Goal: Use online tool/utility: Utilize a website feature to perform a specific function

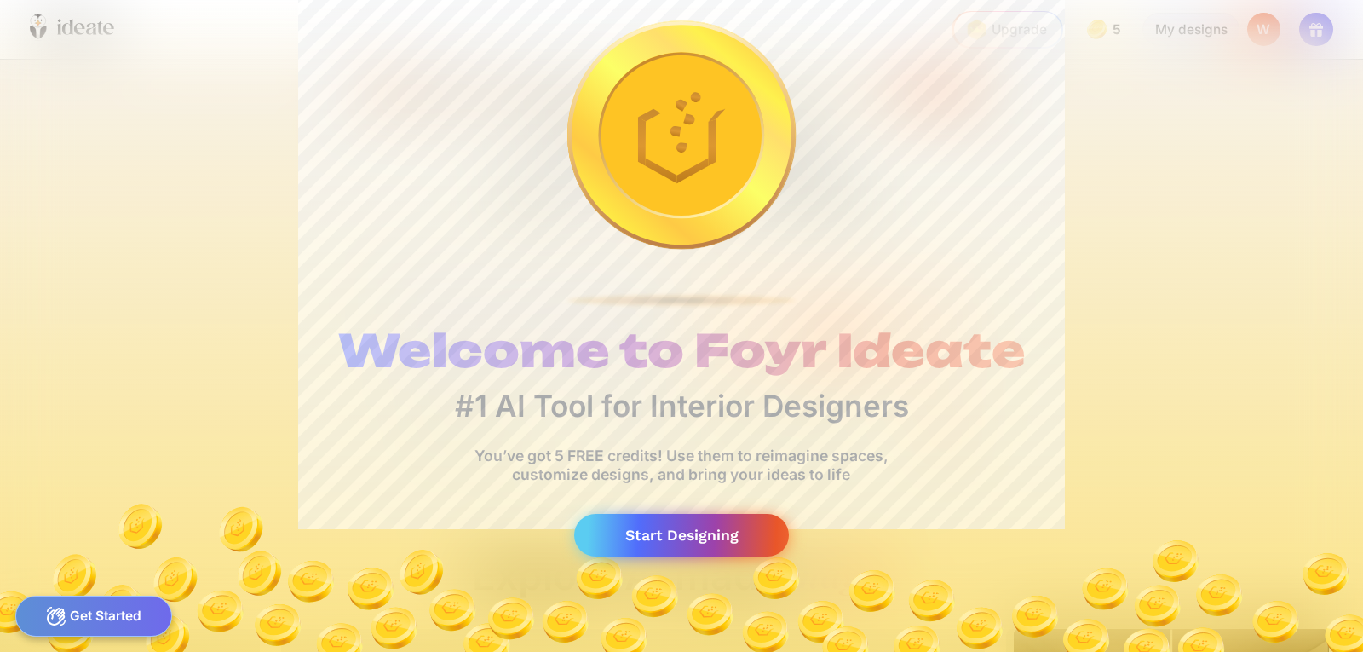
click at [752, 536] on div "Start Designing" at bounding box center [681, 535] width 215 height 43
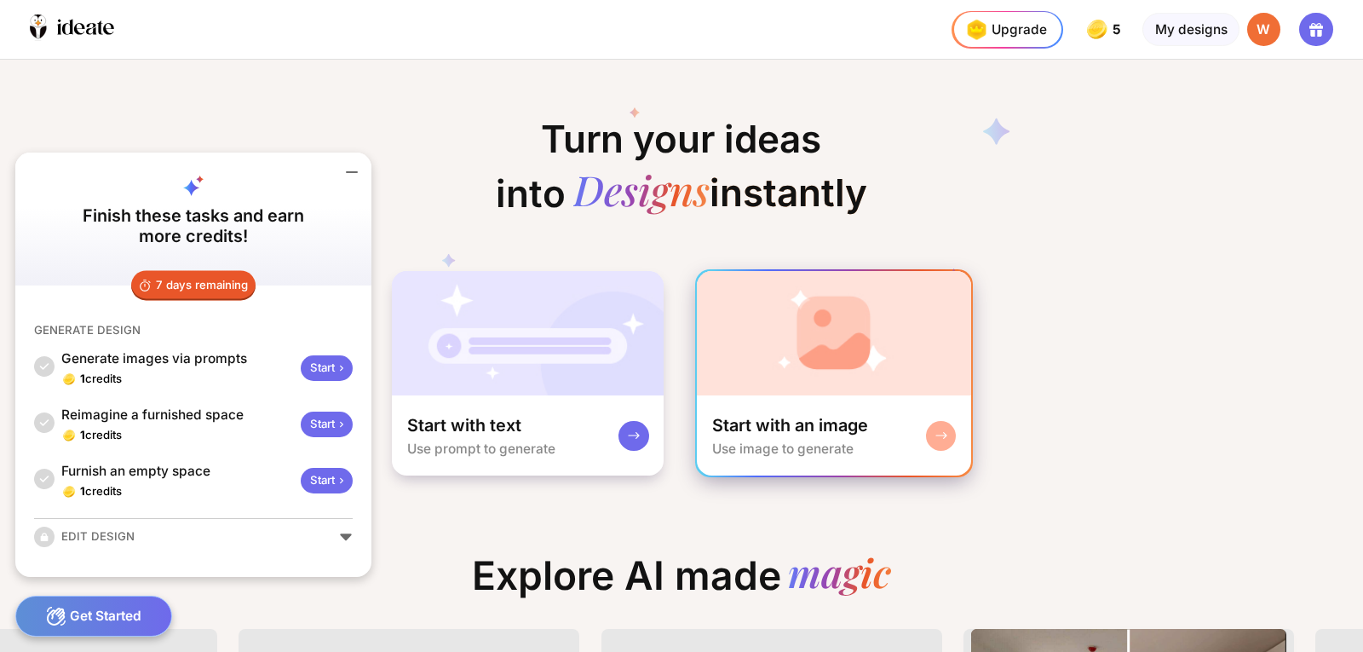
click at [813, 334] on img at bounding box center [834, 333] width 274 height 124
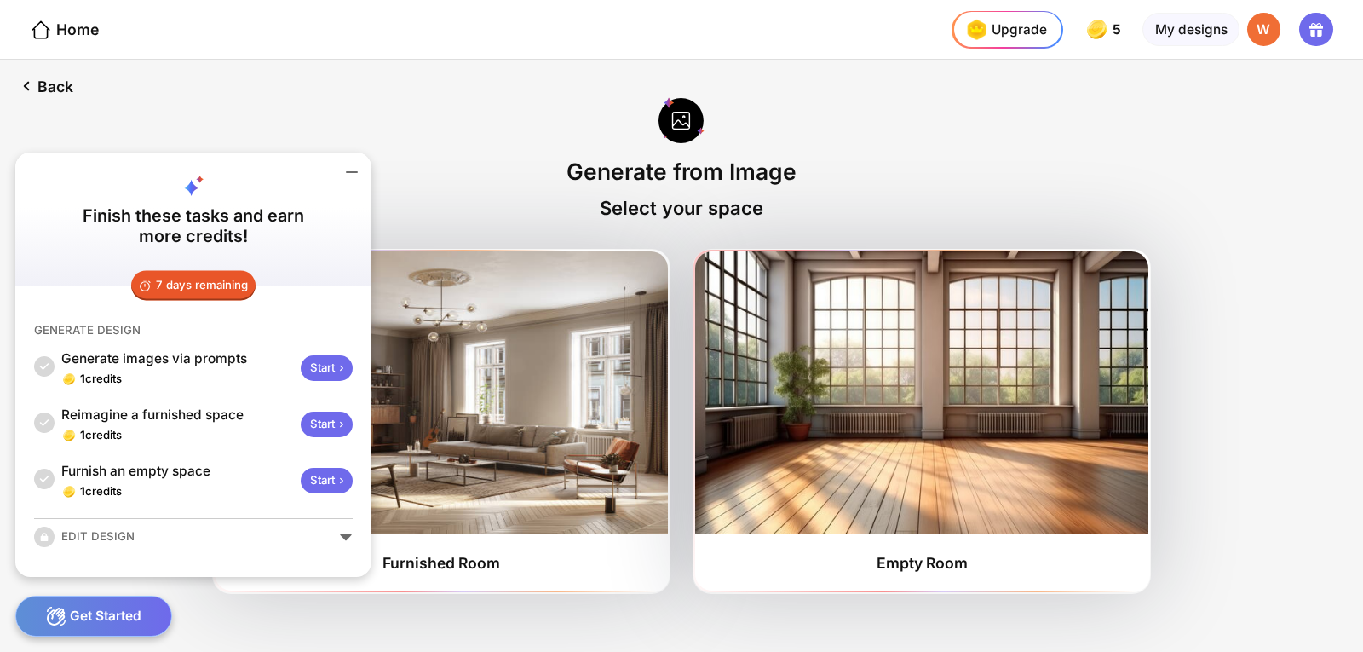
click at [348, 163] on icon at bounding box center [352, 172] width 20 height 20
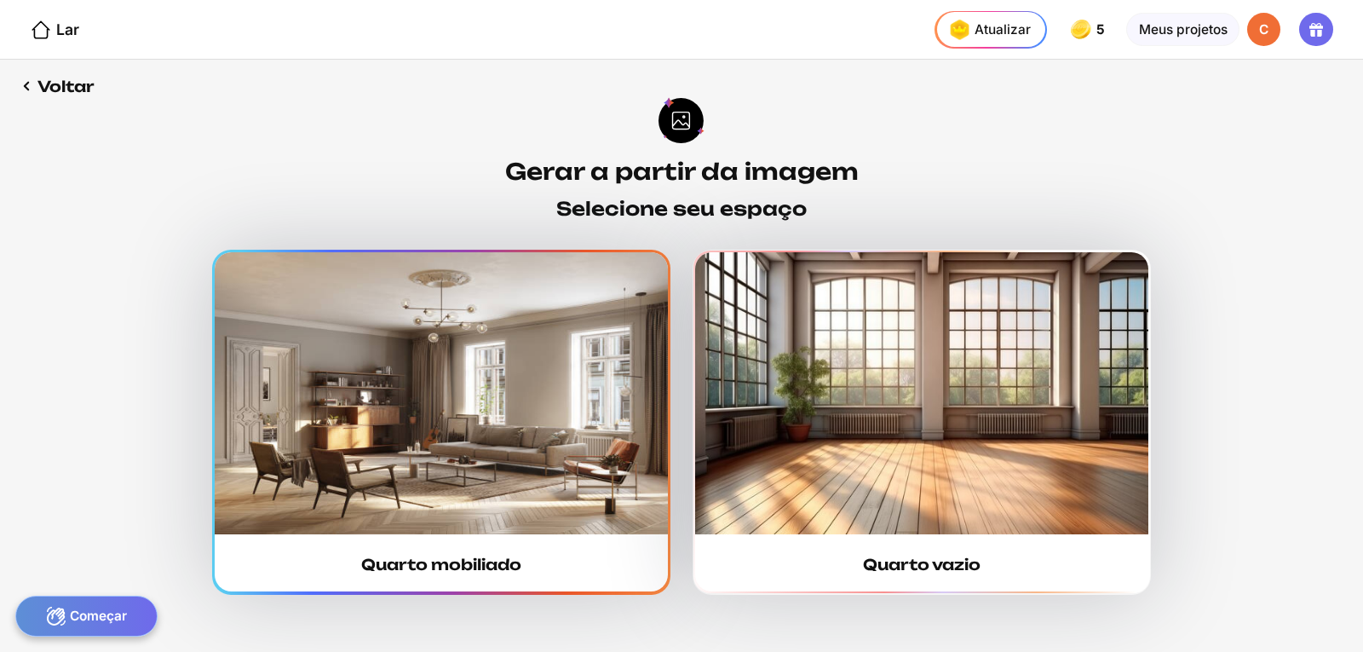
click at [505, 344] on img at bounding box center [441, 392] width 453 height 281
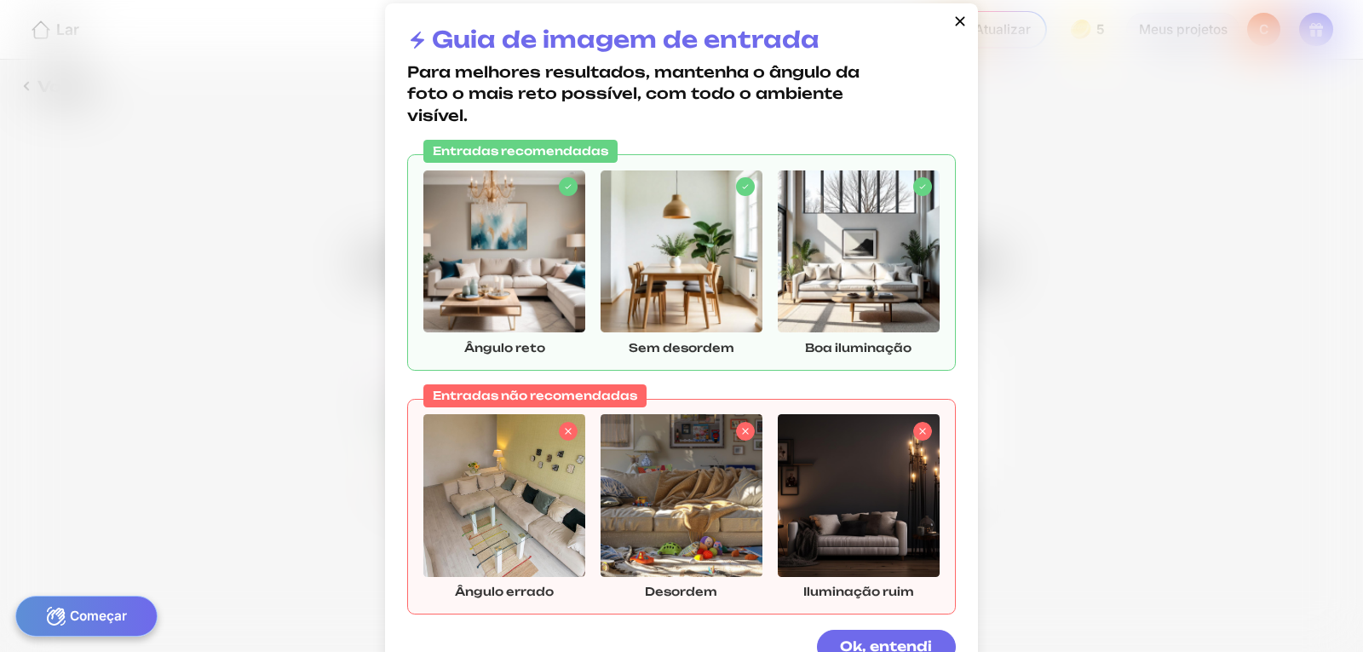
drag, startPoint x: 435, startPoint y: 72, endPoint x: 593, endPoint y: 74, distance: 158.5
click at [584, 75] on font "Para melhores resultados, mantenha o ângulo da foto o mais reto possível, com t…" at bounding box center [633, 92] width 453 height 61
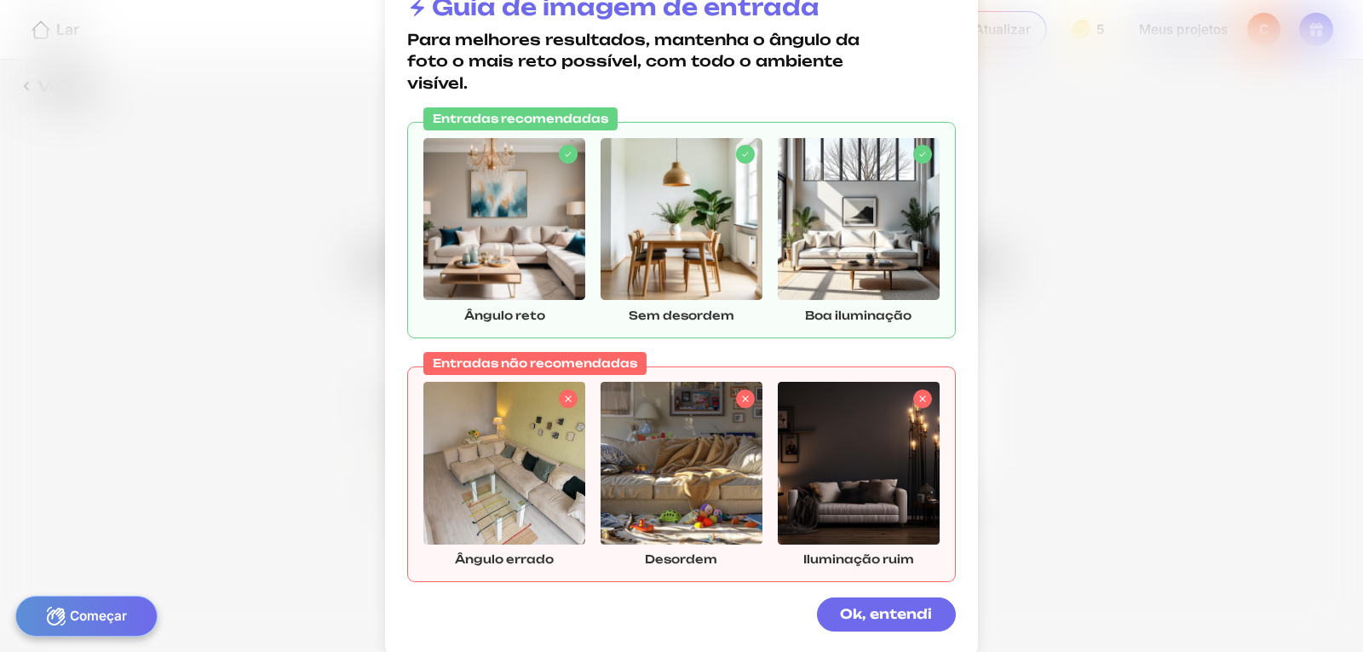
scroll to position [49, 0]
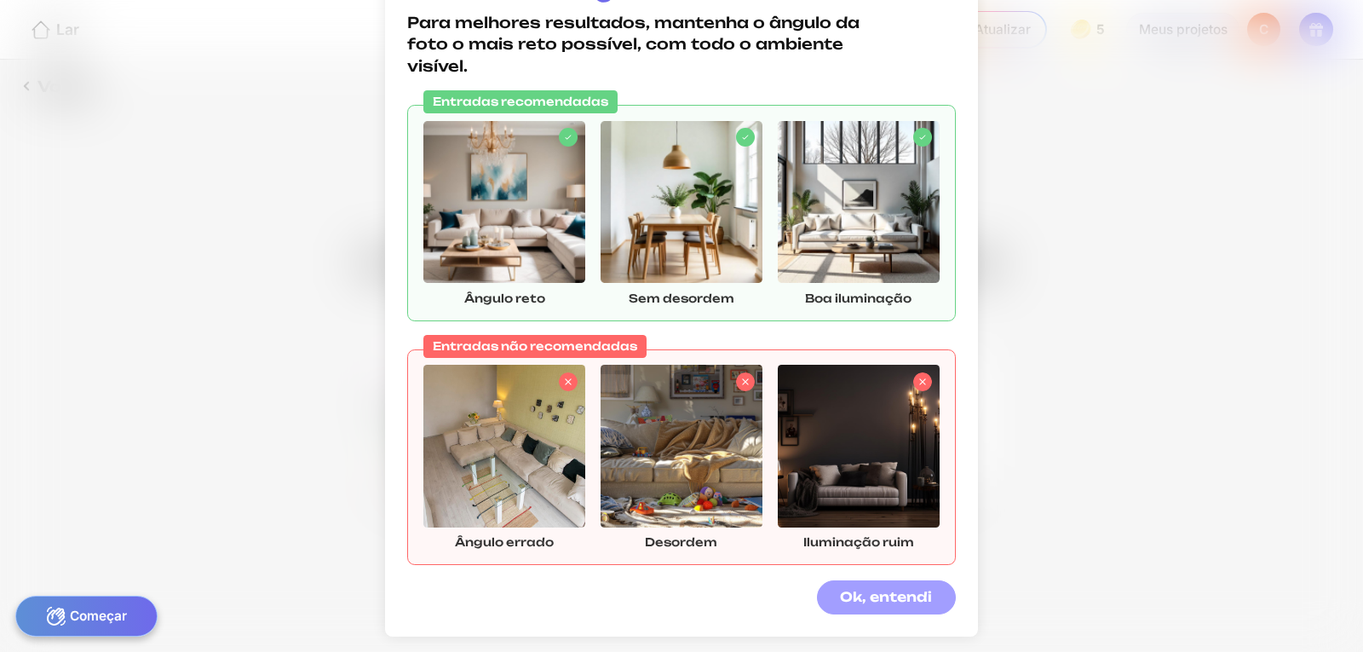
click at [889, 599] on font "Ok, entendi" at bounding box center [886, 597] width 92 height 16
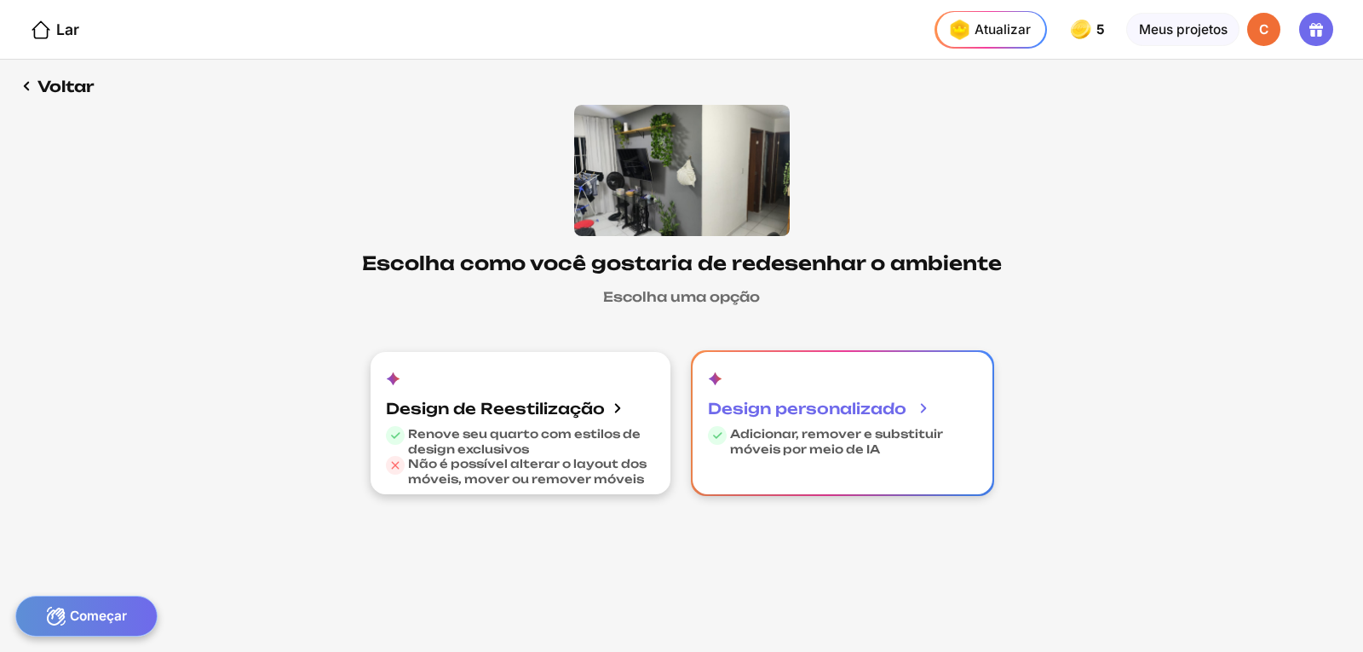
click at [952, 384] on div "Design personalizado Adicionar, remover e substituir móveis por meio de IA" at bounding box center [843, 423] width 300 height 142
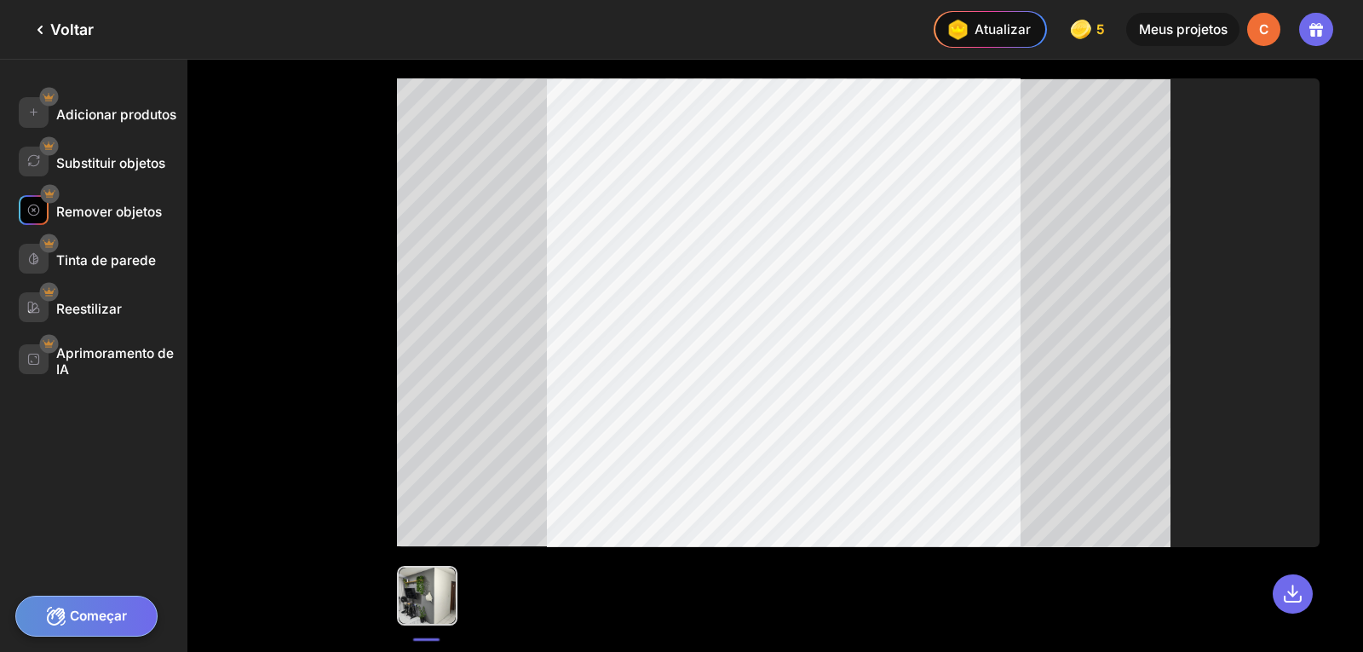
click at [105, 205] on font "Remover objetos" at bounding box center [109, 212] width 106 height 16
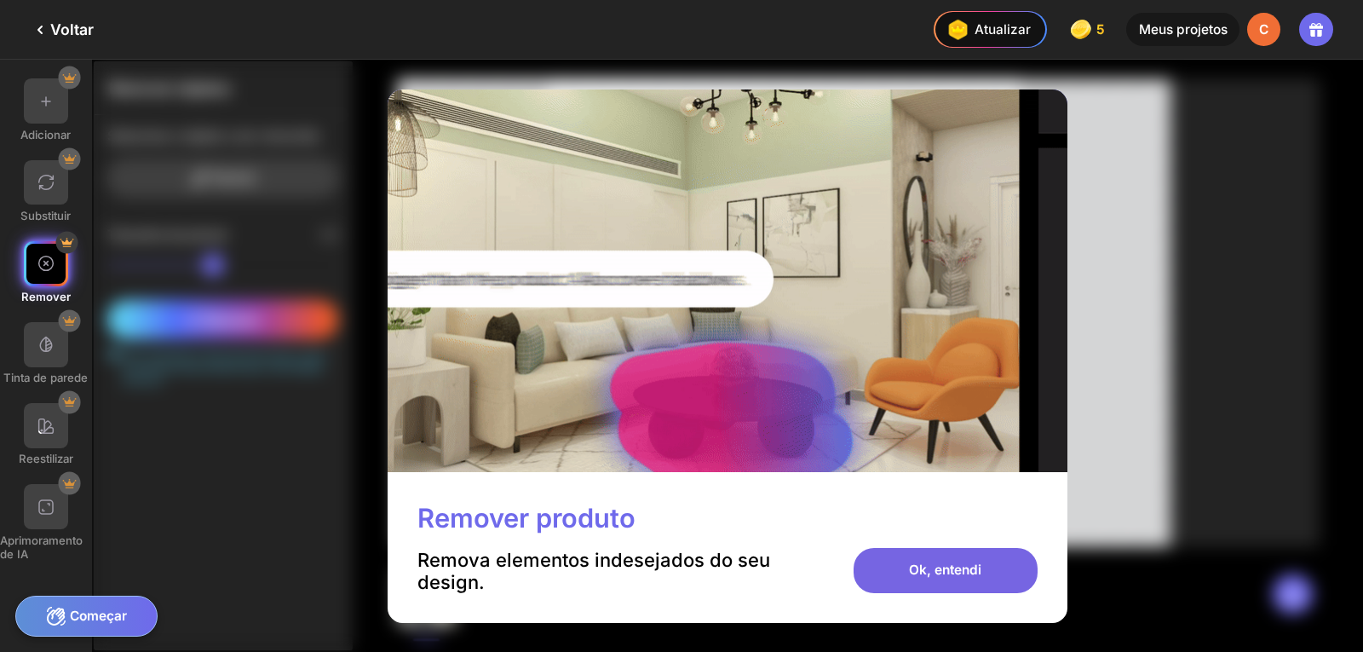
click at [976, 569] on font "Ok, entendi" at bounding box center [945, 570] width 72 height 16
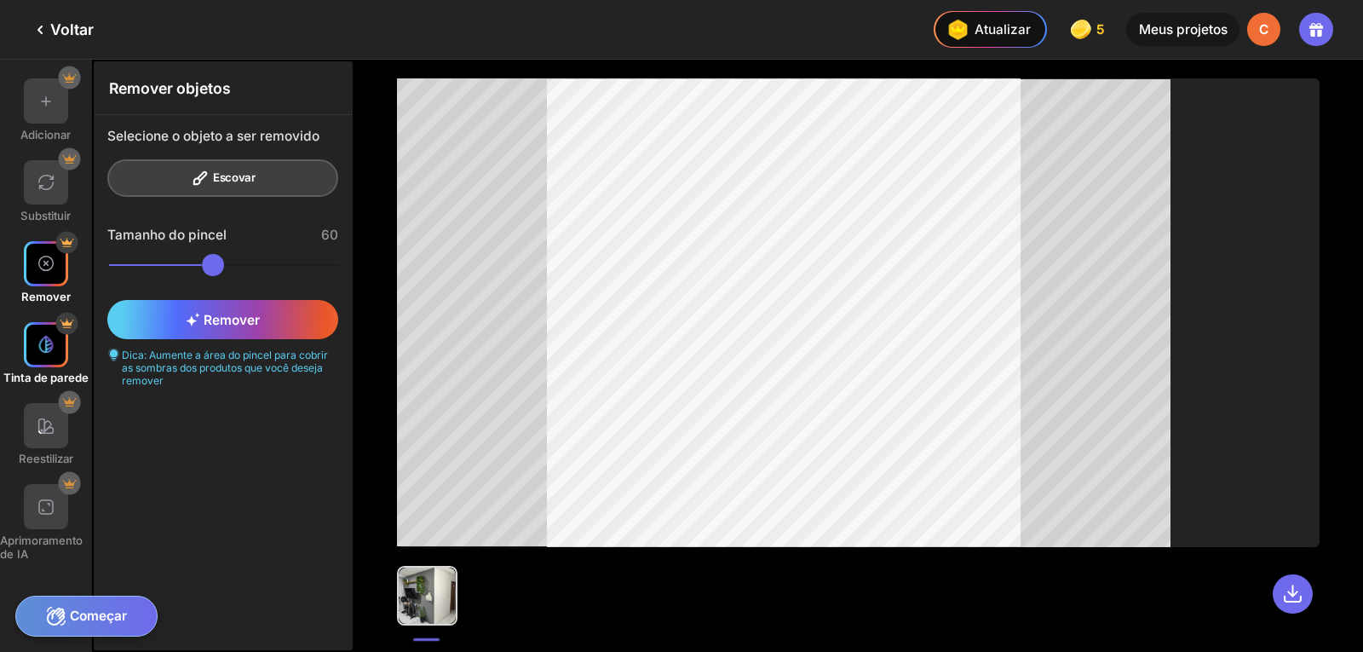
click at [50, 337] on img at bounding box center [46, 344] width 19 height 19
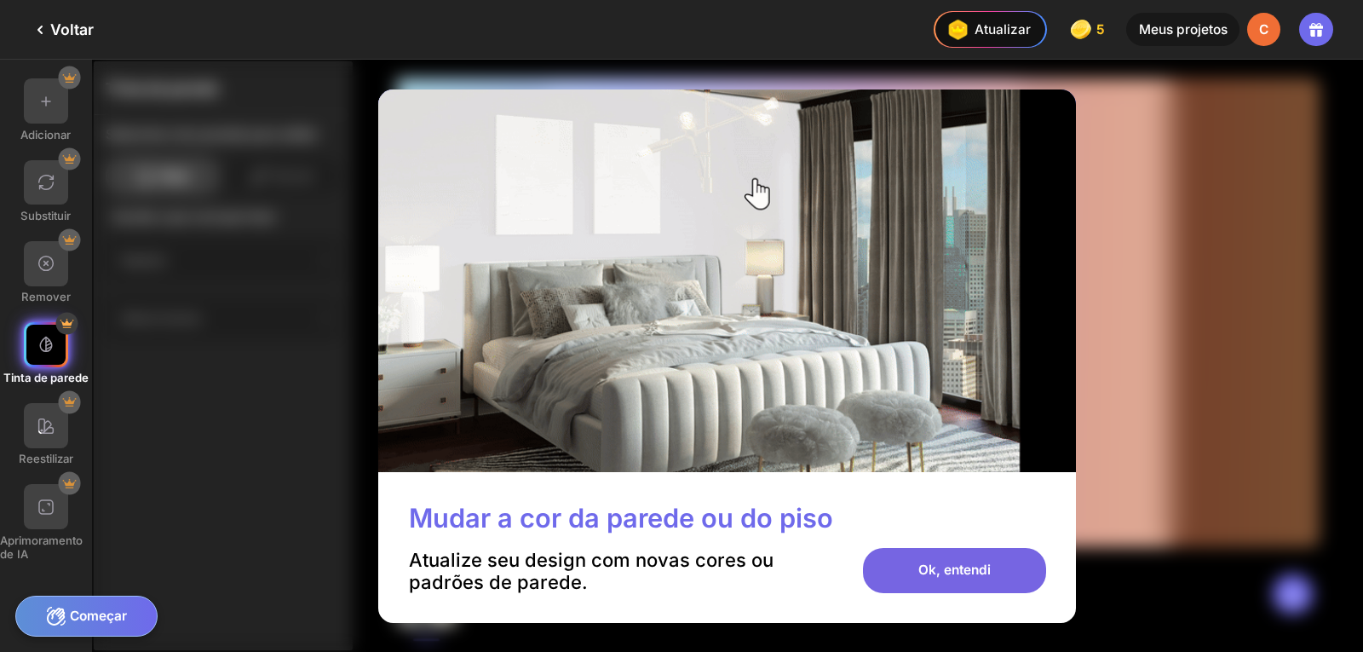
click at [984, 566] on font "Ok, entendi" at bounding box center [955, 570] width 72 height 16
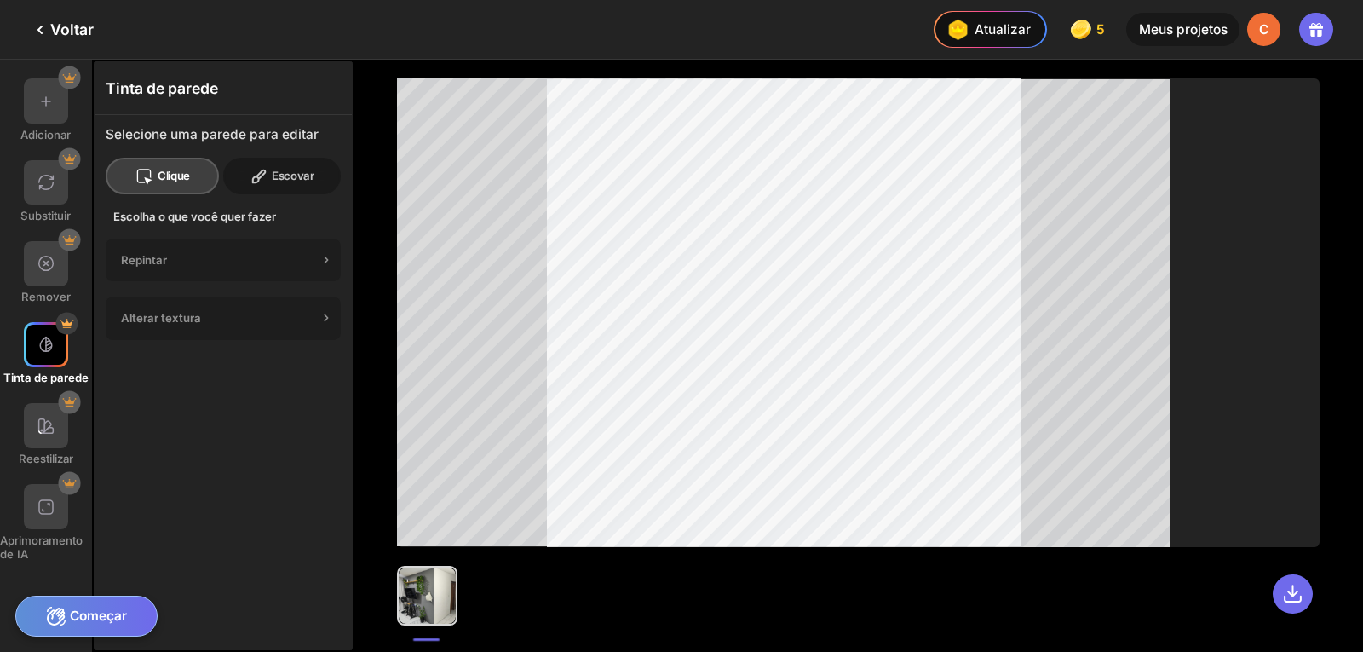
click at [286, 178] on font "Escovar" at bounding box center [293, 176] width 43 height 14
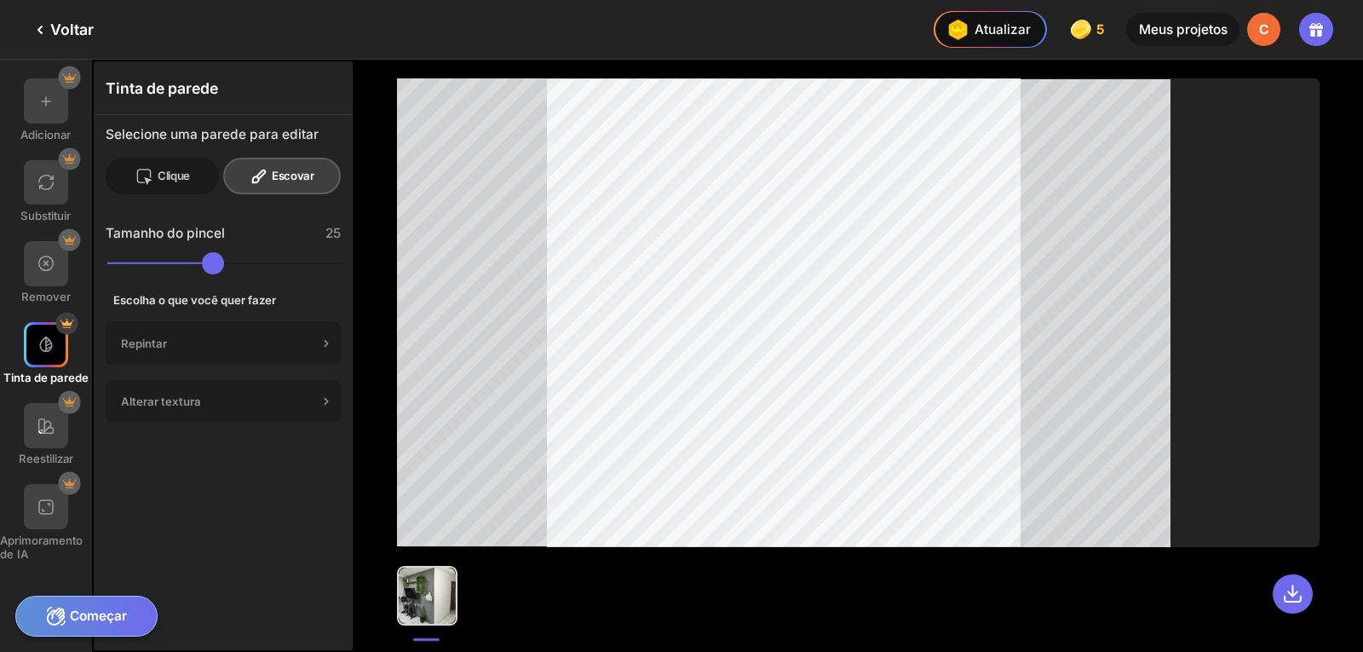
click at [166, 178] on font "Clique" at bounding box center [174, 176] width 32 height 14
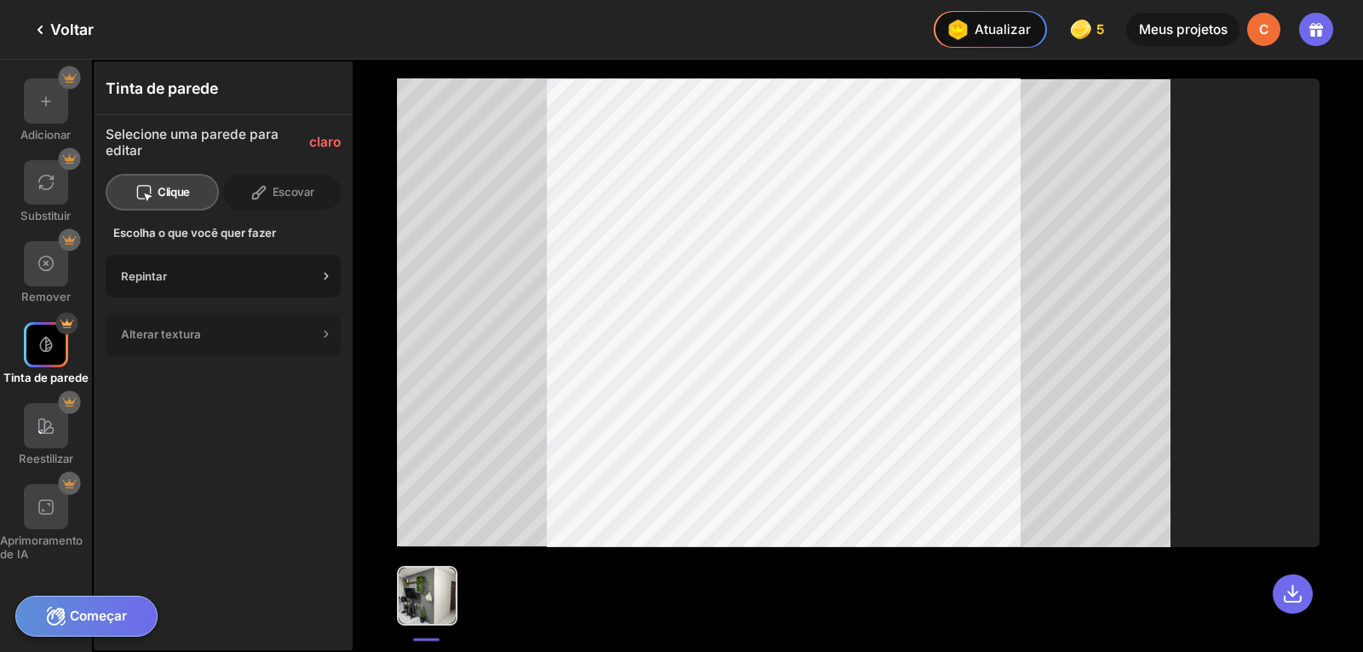
click at [244, 275] on div "Repintar" at bounding box center [219, 276] width 197 height 14
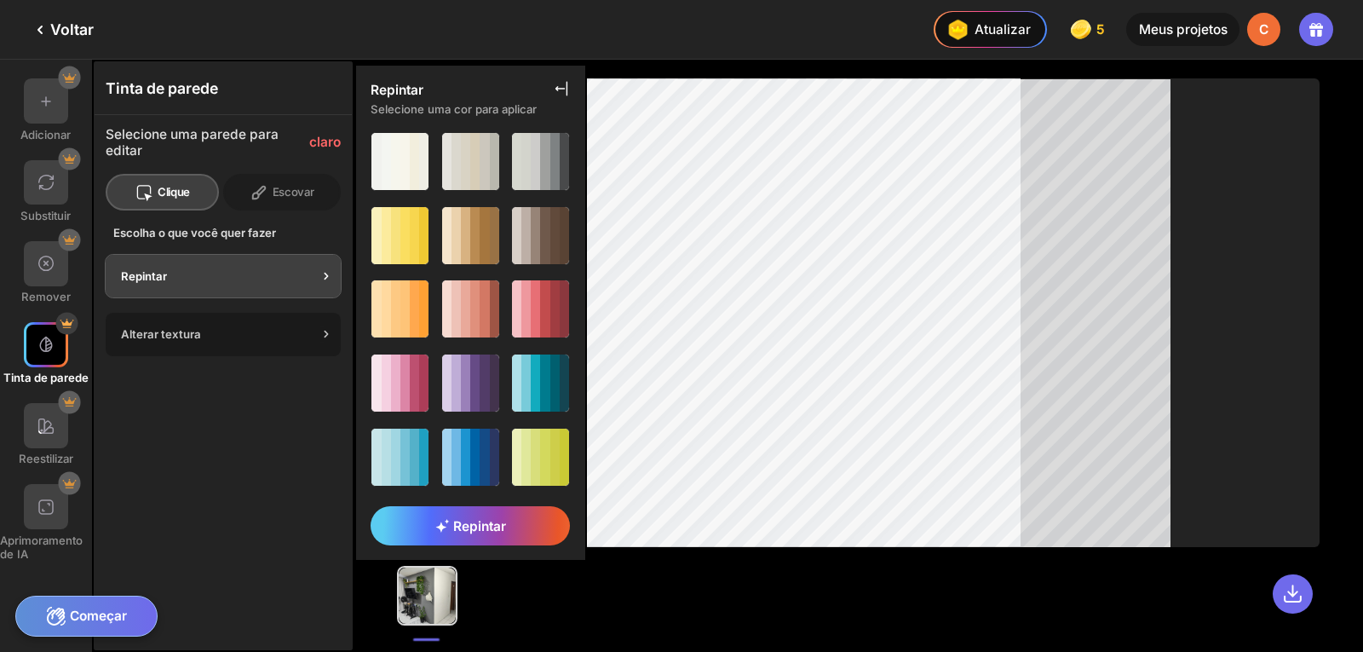
click at [253, 335] on div "Alterar textura" at bounding box center [219, 334] width 197 height 14
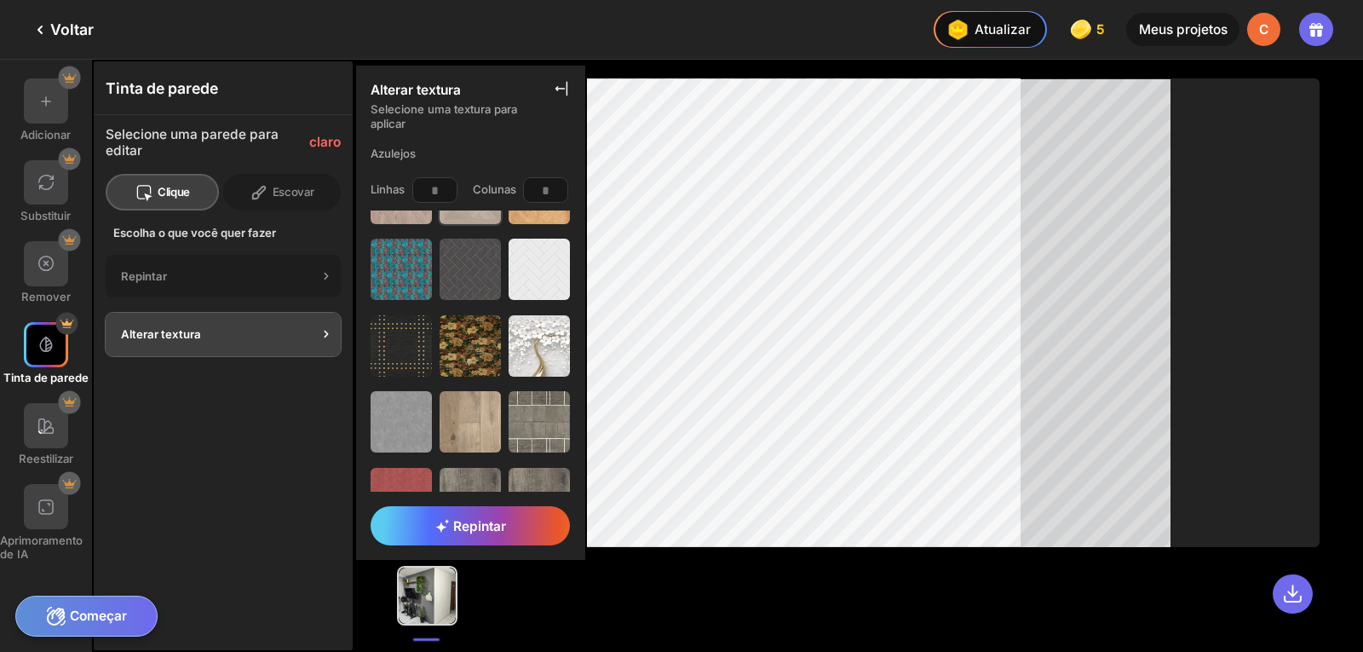
scroll to position [937, 0]
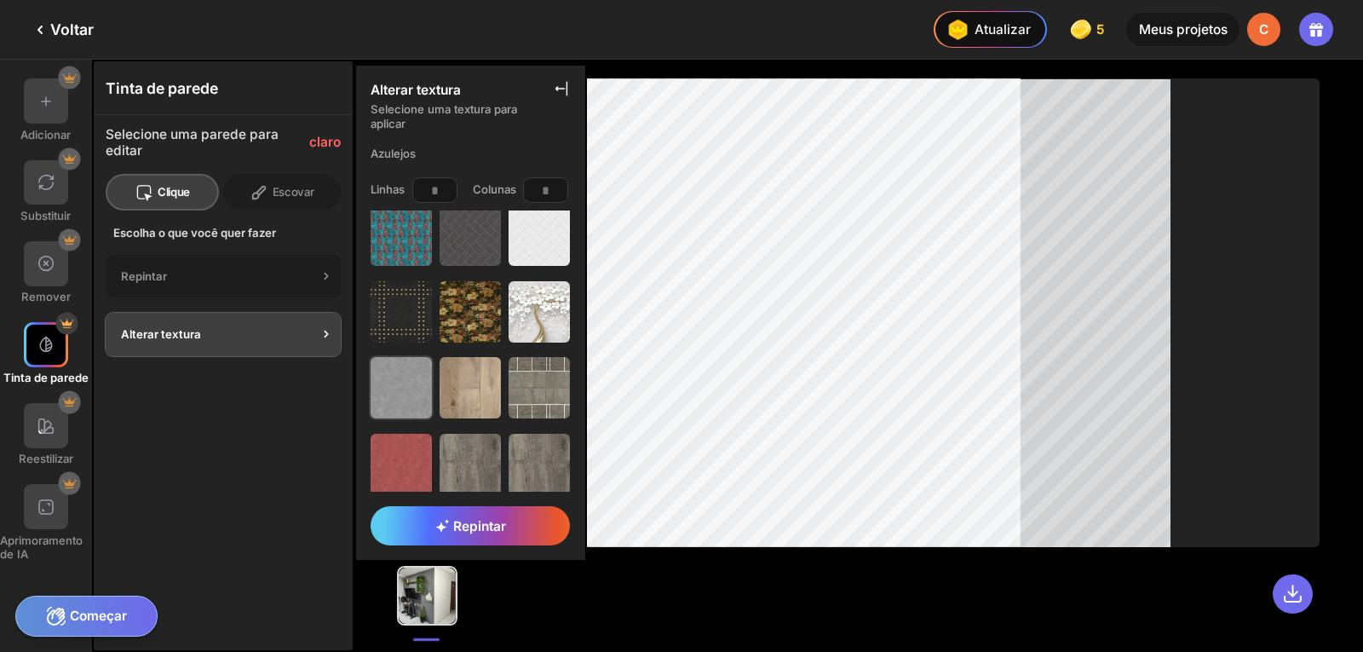
click at [397, 359] on img at bounding box center [401, 387] width 61 height 61
click at [461, 528] on font "Repintar" at bounding box center [479, 526] width 53 height 16
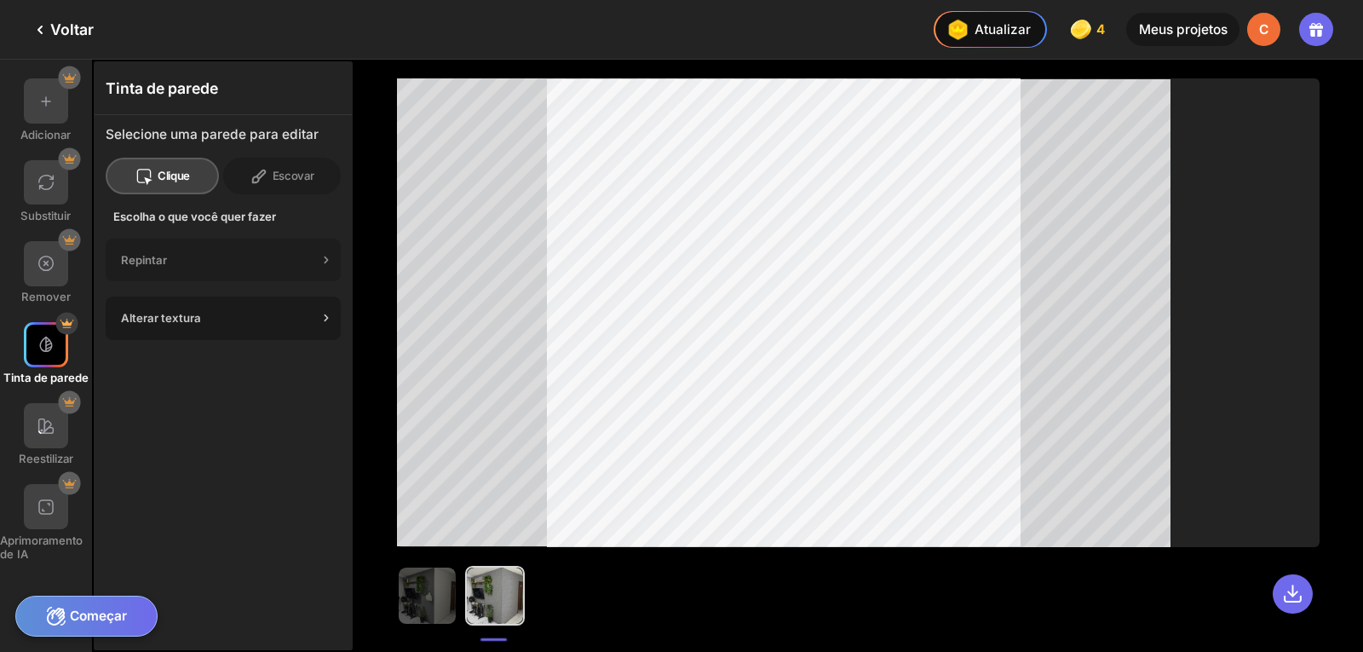
click at [217, 311] on div "Alterar textura" at bounding box center [219, 318] width 197 height 14
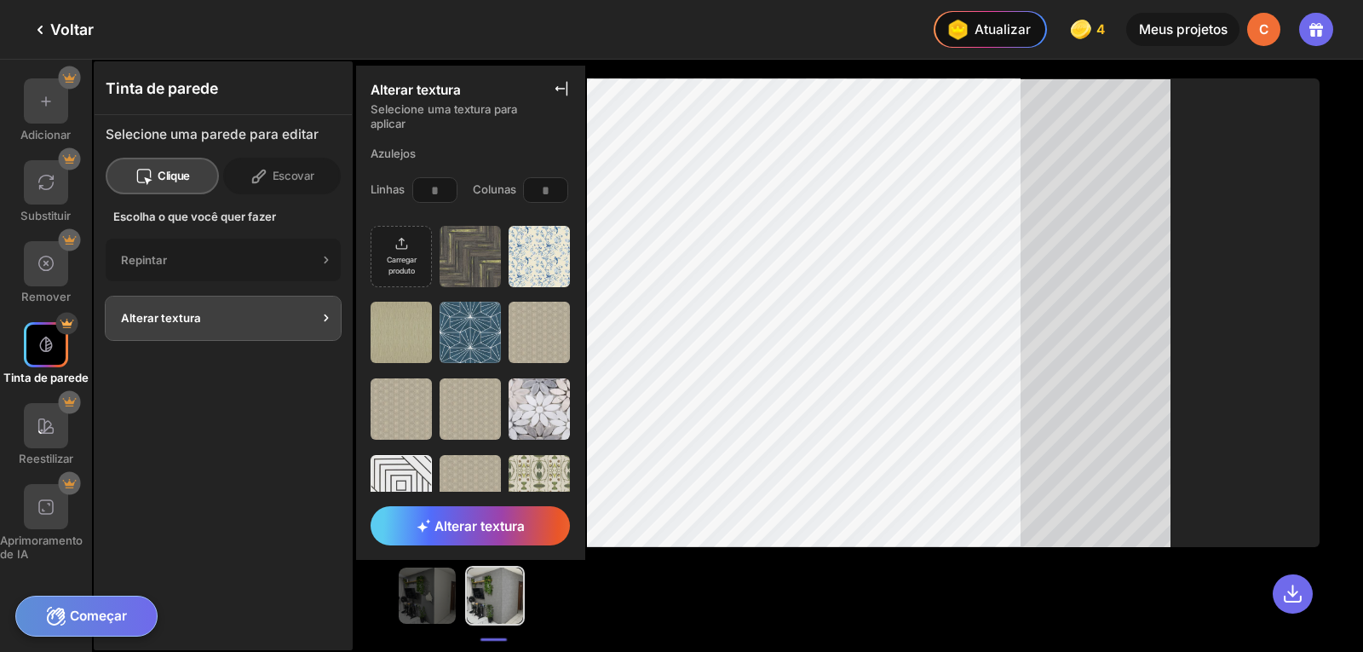
click at [136, 169] on icon at bounding box center [144, 176] width 19 height 19
click at [42, 115] on div at bounding box center [46, 100] width 45 height 45
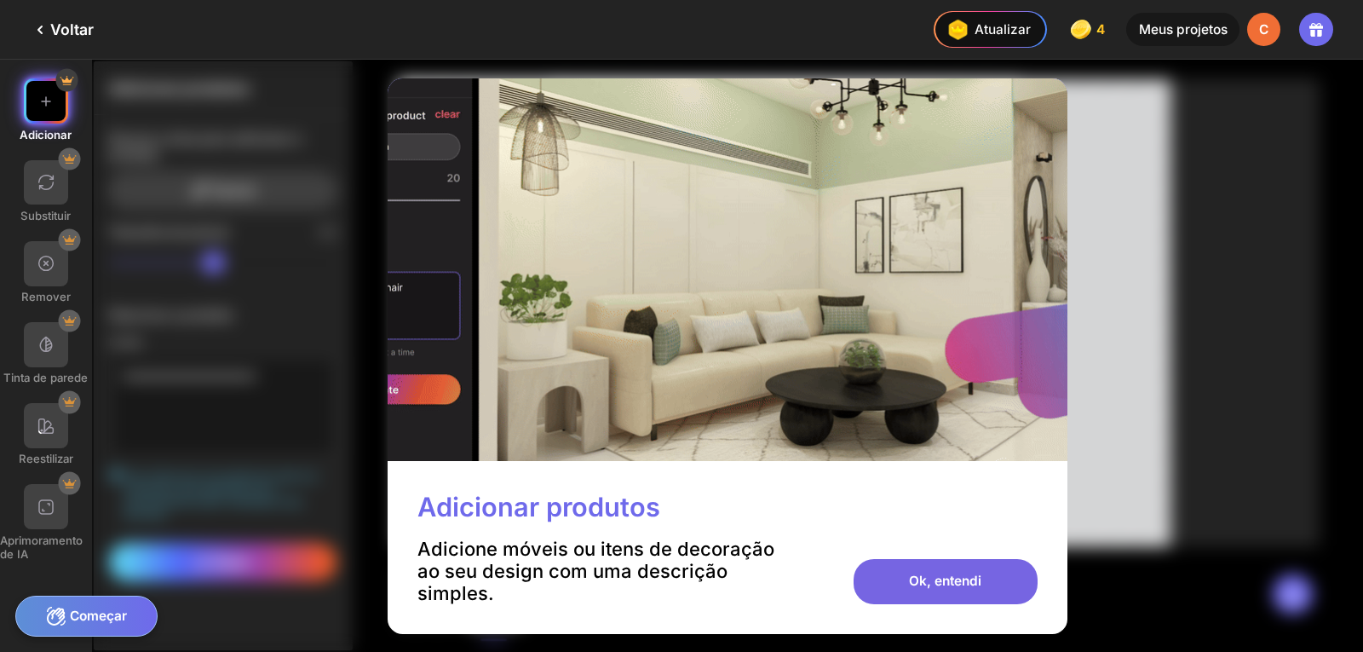
click at [945, 584] on font "Ok, entendi" at bounding box center [945, 581] width 72 height 16
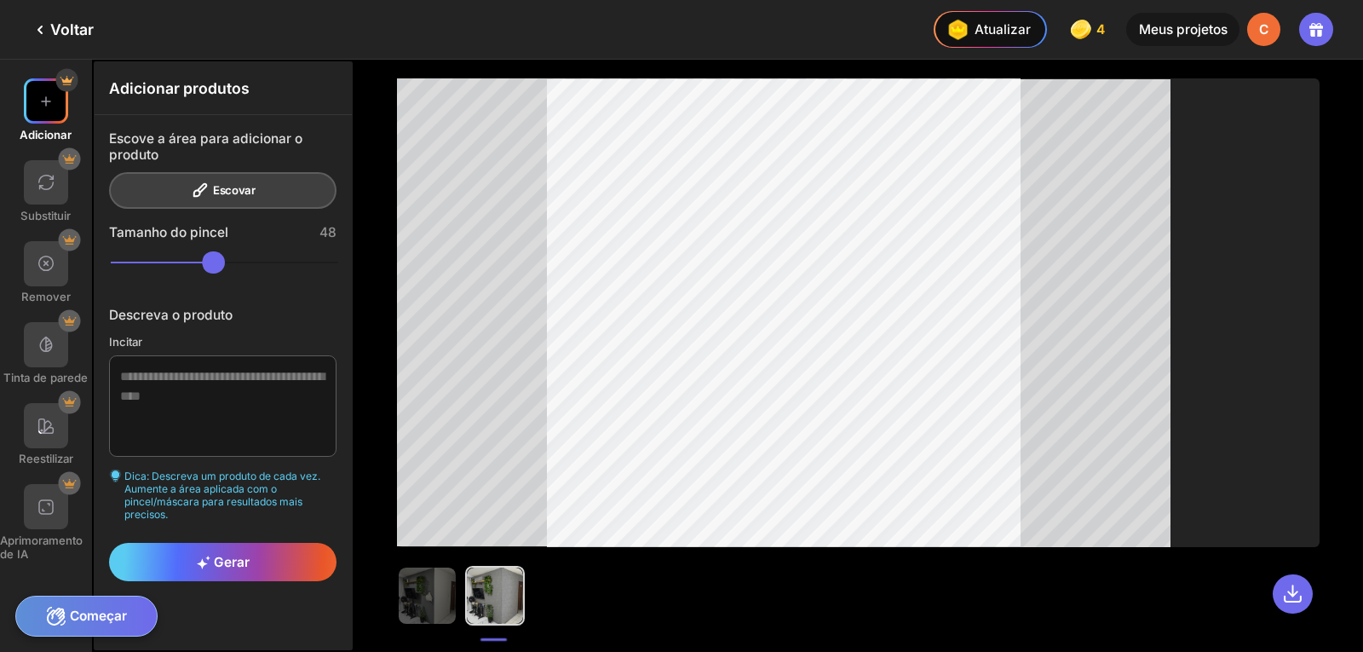
drag, startPoint x: 233, startPoint y: 267, endPoint x: 210, endPoint y: 267, distance: 23.0
click at [210, 267] on input "range" at bounding box center [225, 262] width 228 height 22
drag, startPoint x: 205, startPoint y: 255, endPoint x: 195, endPoint y: 262, distance: 12.3
type input "**"
click at [177, 262] on input "range" at bounding box center [225, 262] width 228 height 22
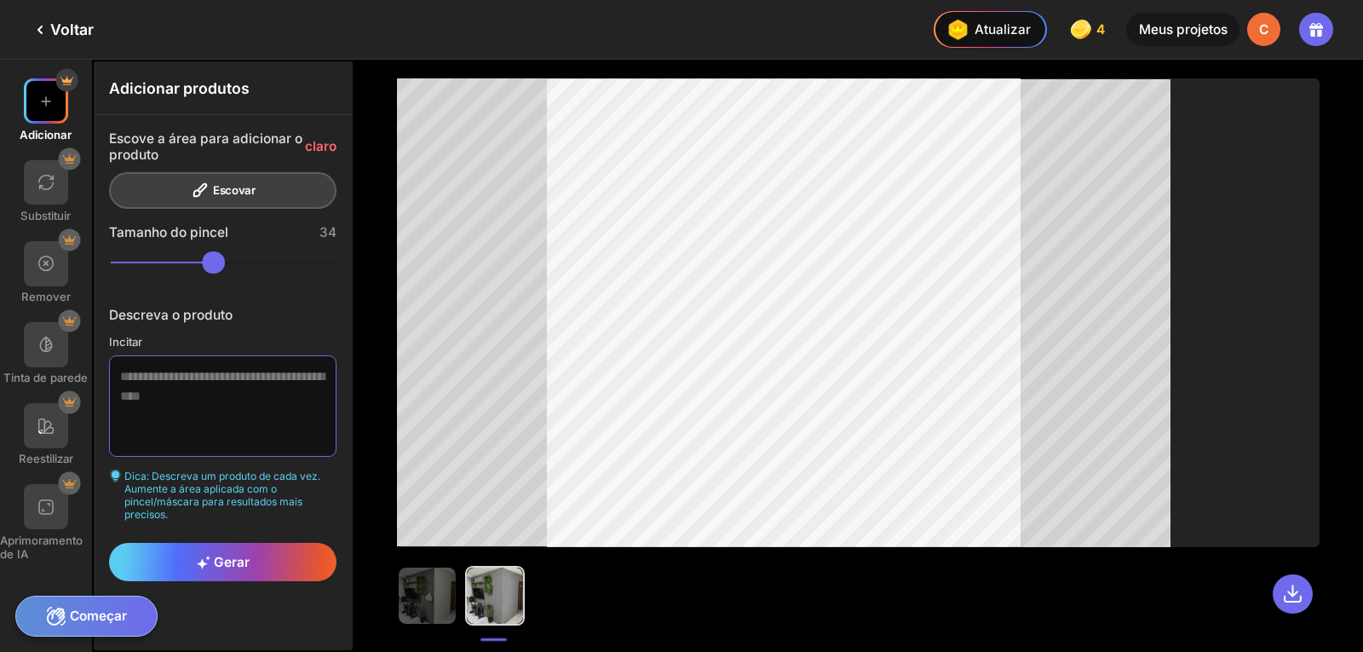
click at [166, 372] on textarea at bounding box center [223, 405] width 228 height 101
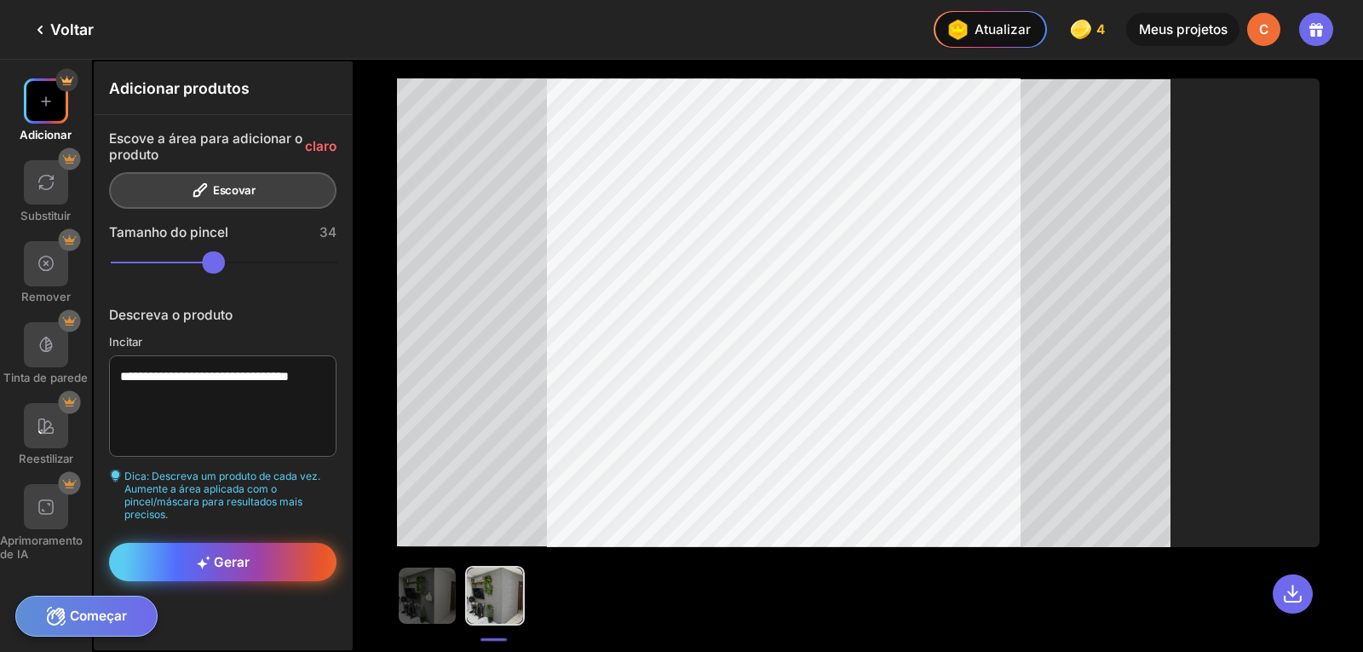
click at [203, 556] on icon at bounding box center [204, 563] width 14 height 14
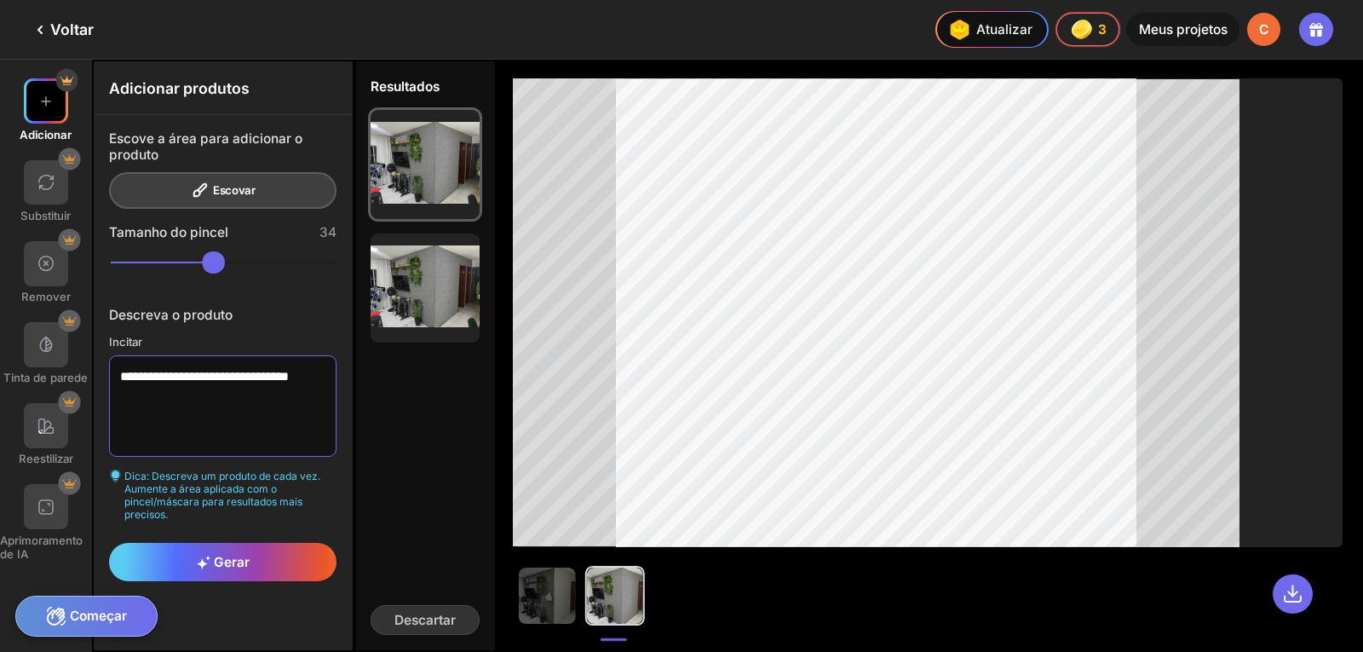
drag, startPoint x: 177, startPoint y: 401, endPoint x: 120, endPoint y: 367, distance: 66.1
click at [120, 367] on textarea "**********" at bounding box center [223, 405] width 228 height 101
type textarea "*"
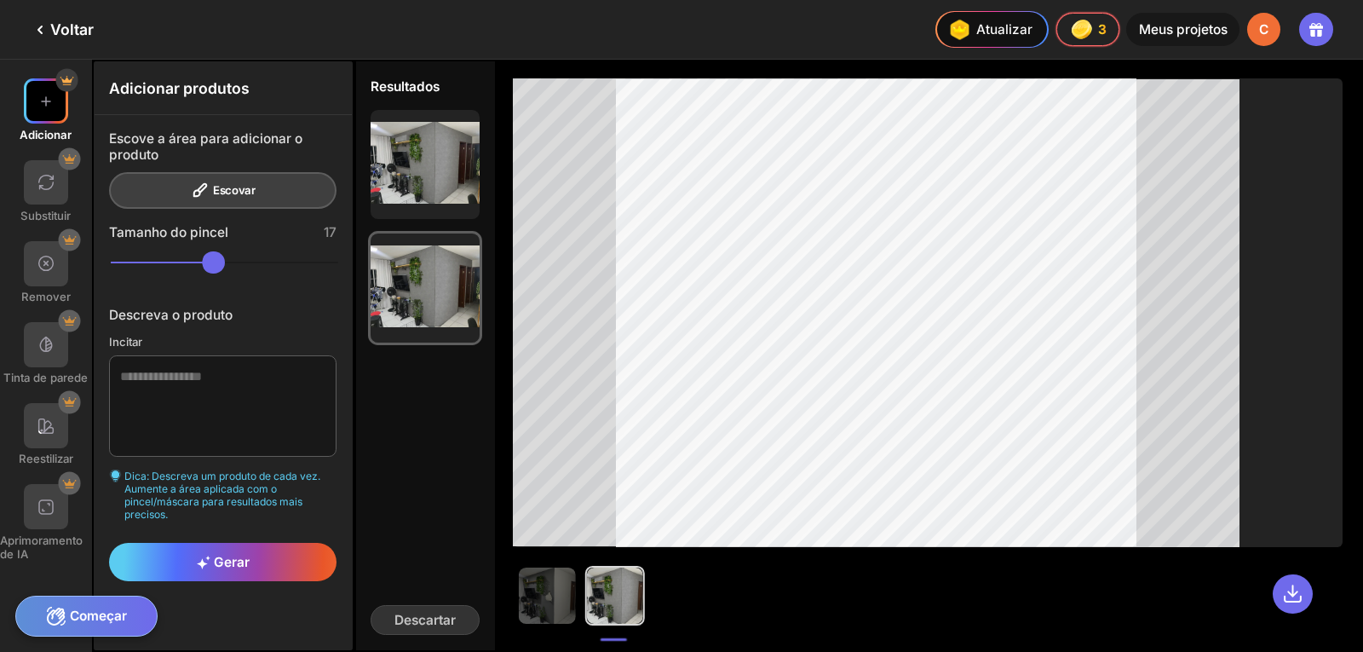
drag, startPoint x: 177, startPoint y: 261, endPoint x: 139, endPoint y: 262, distance: 38.4
type input "**"
click at [139, 262] on input "range" at bounding box center [225, 262] width 228 height 22
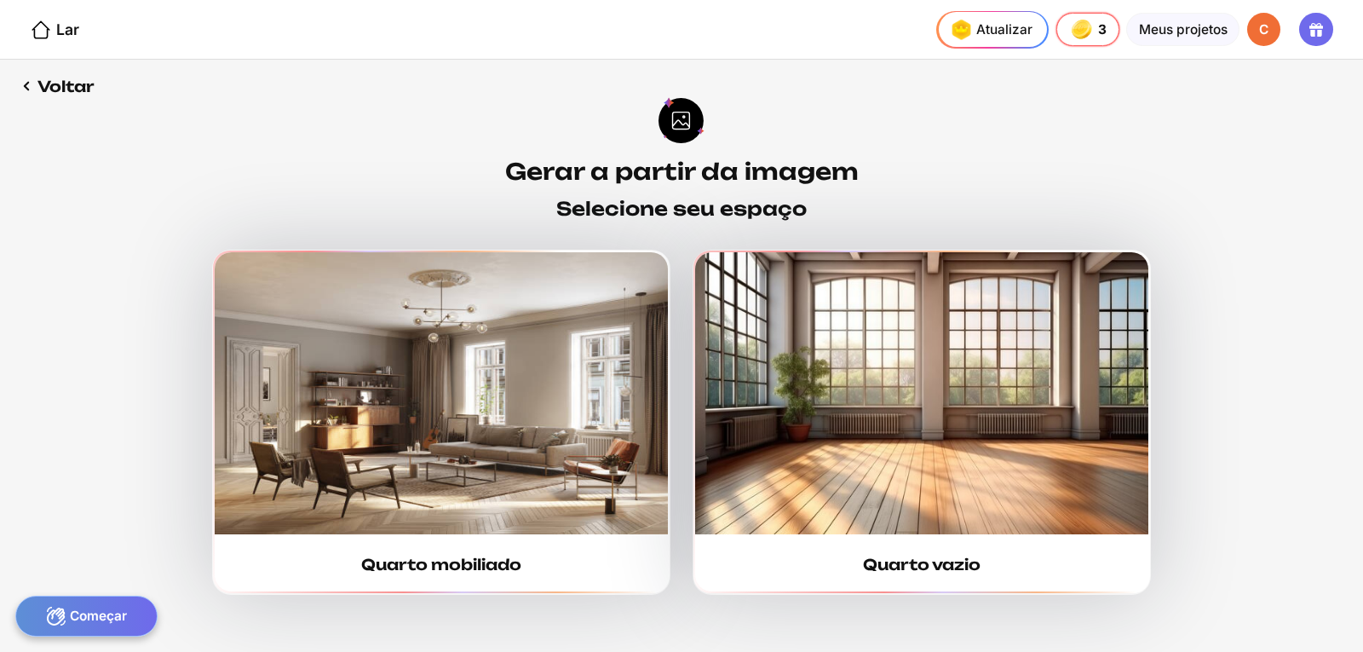
drag, startPoint x: 1140, startPoint y: 217, endPoint x: 1147, endPoint y: 226, distance: 10.9
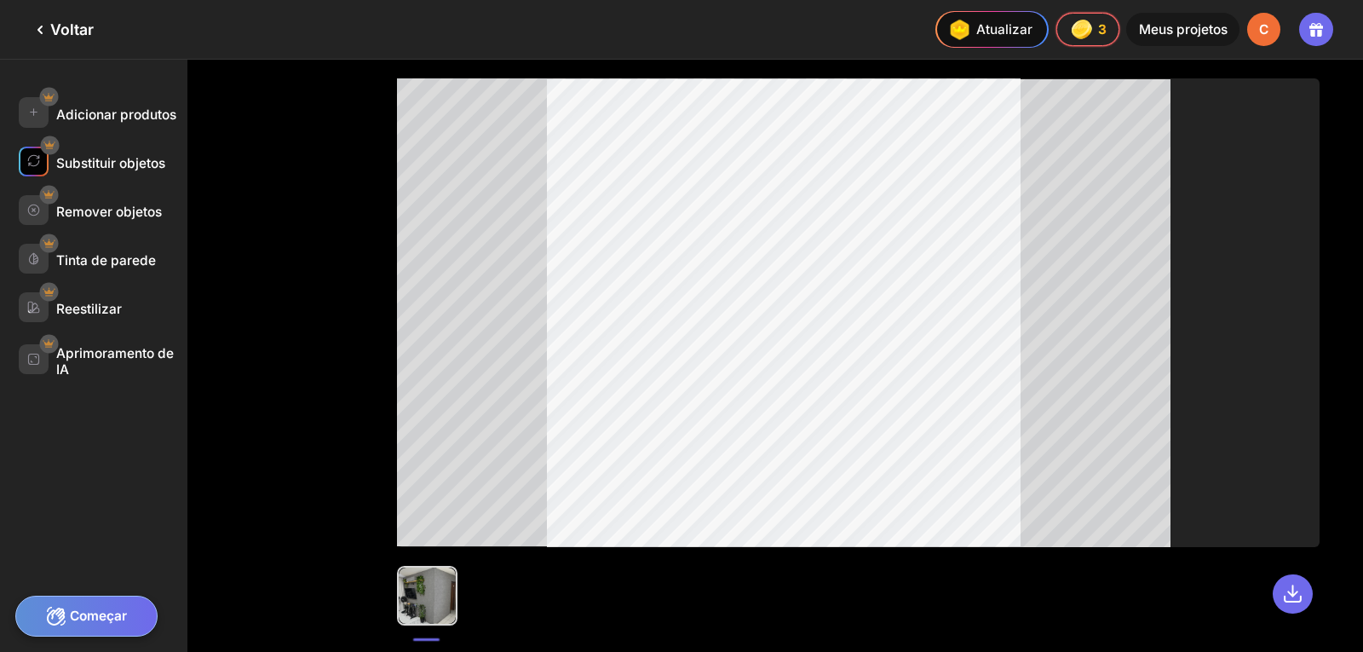
click at [118, 163] on font "Substituir objetos" at bounding box center [110, 163] width 109 height 16
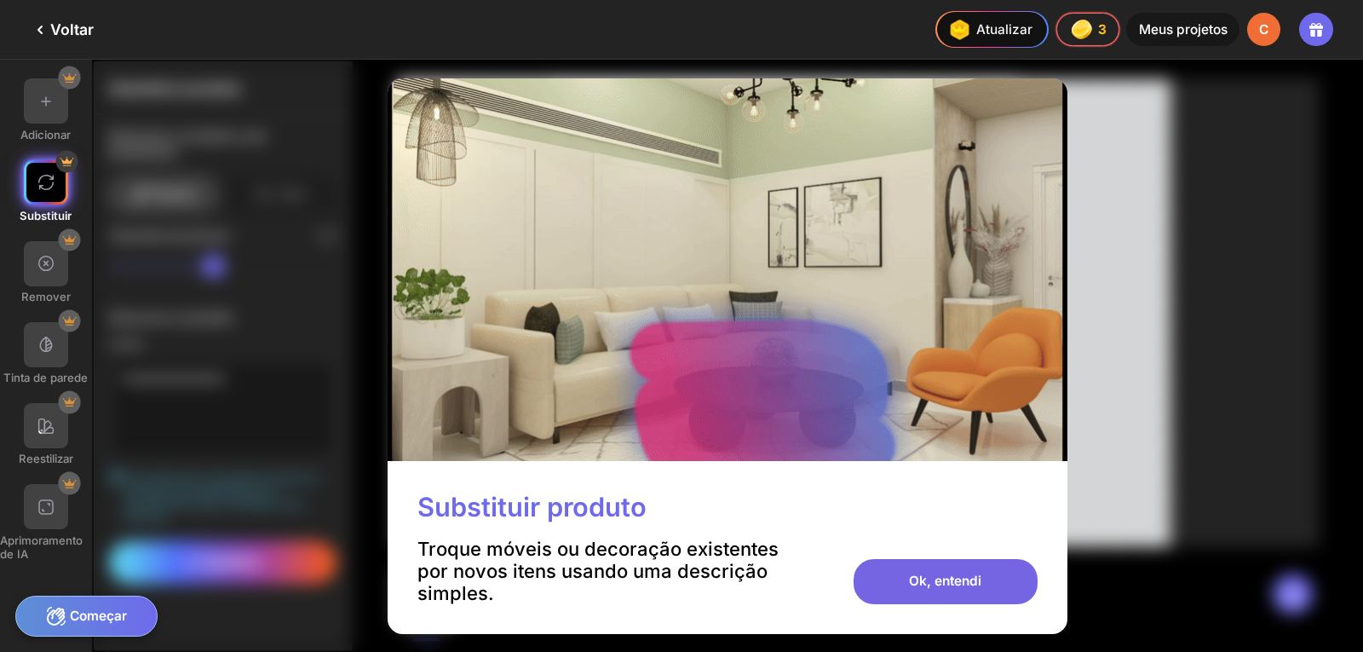
click at [931, 586] on font "Ok, entendi" at bounding box center [945, 581] width 72 height 16
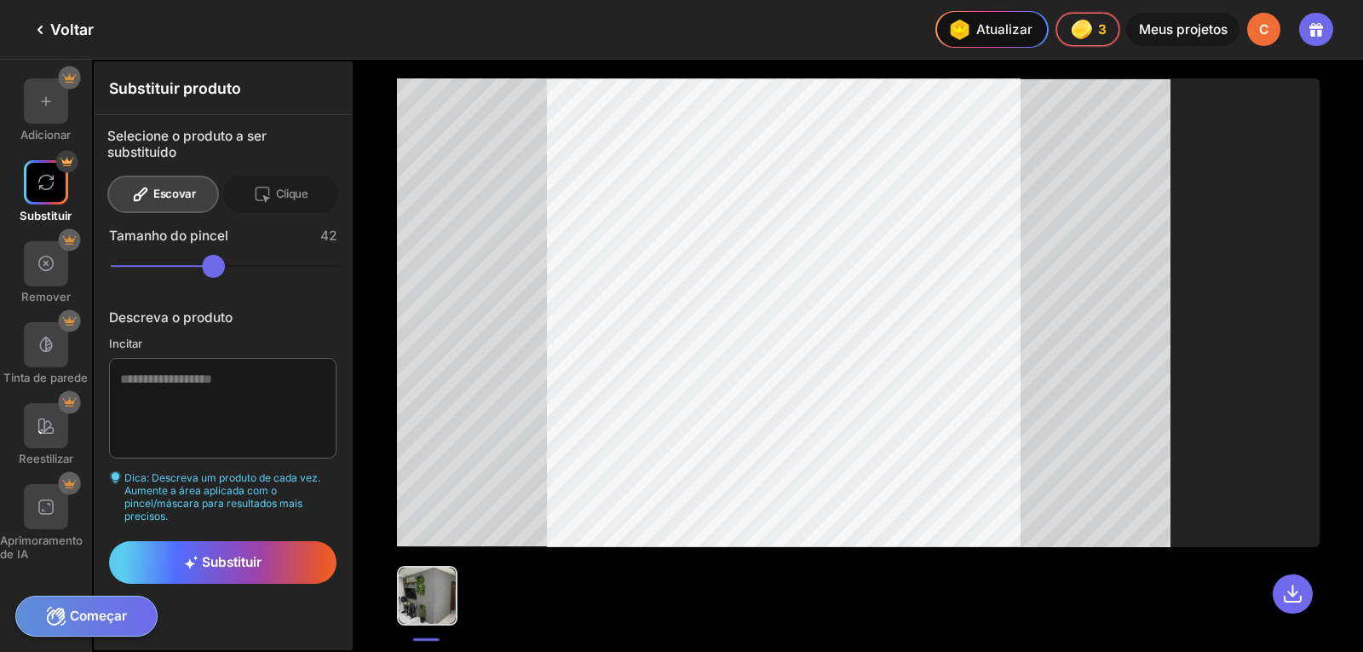
drag, startPoint x: 219, startPoint y: 264, endPoint x: 196, endPoint y: 268, distance: 23.4
type input "**"
click at [196, 268] on input "range" at bounding box center [225, 266] width 228 height 22
click at [274, 201] on div at bounding box center [264, 194] width 22 height 19
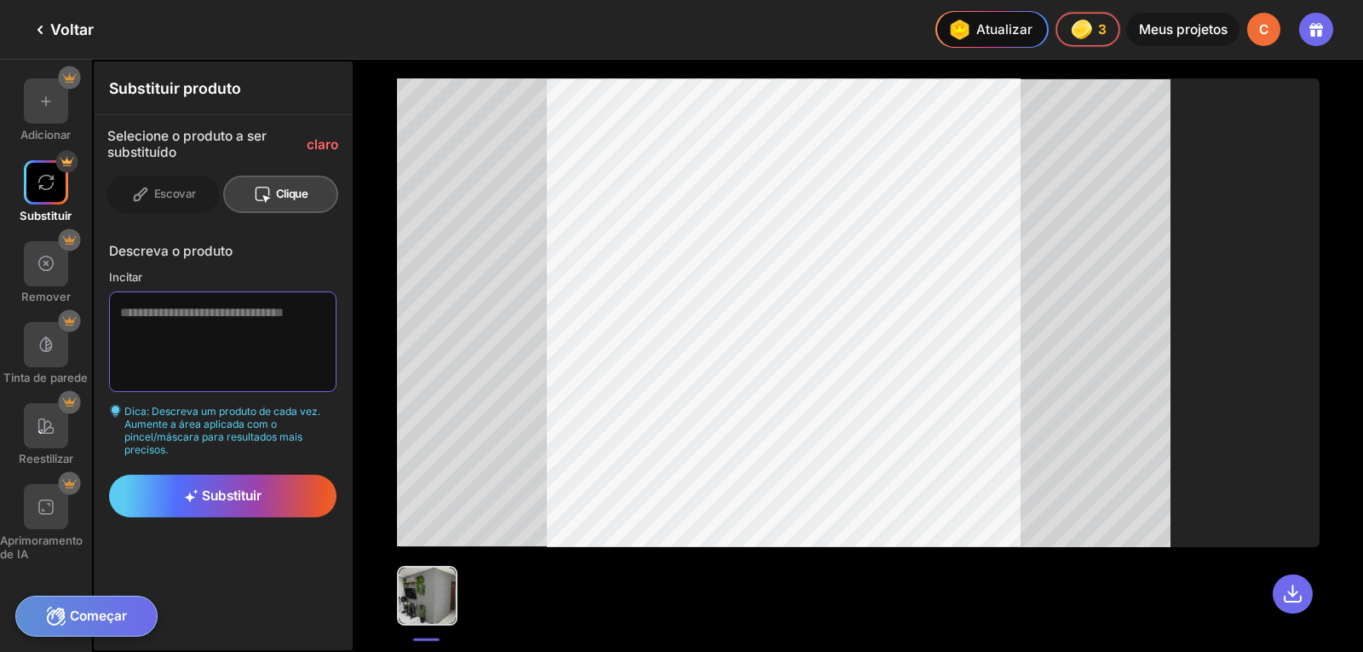
click at [214, 353] on textarea at bounding box center [223, 341] width 228 height 101
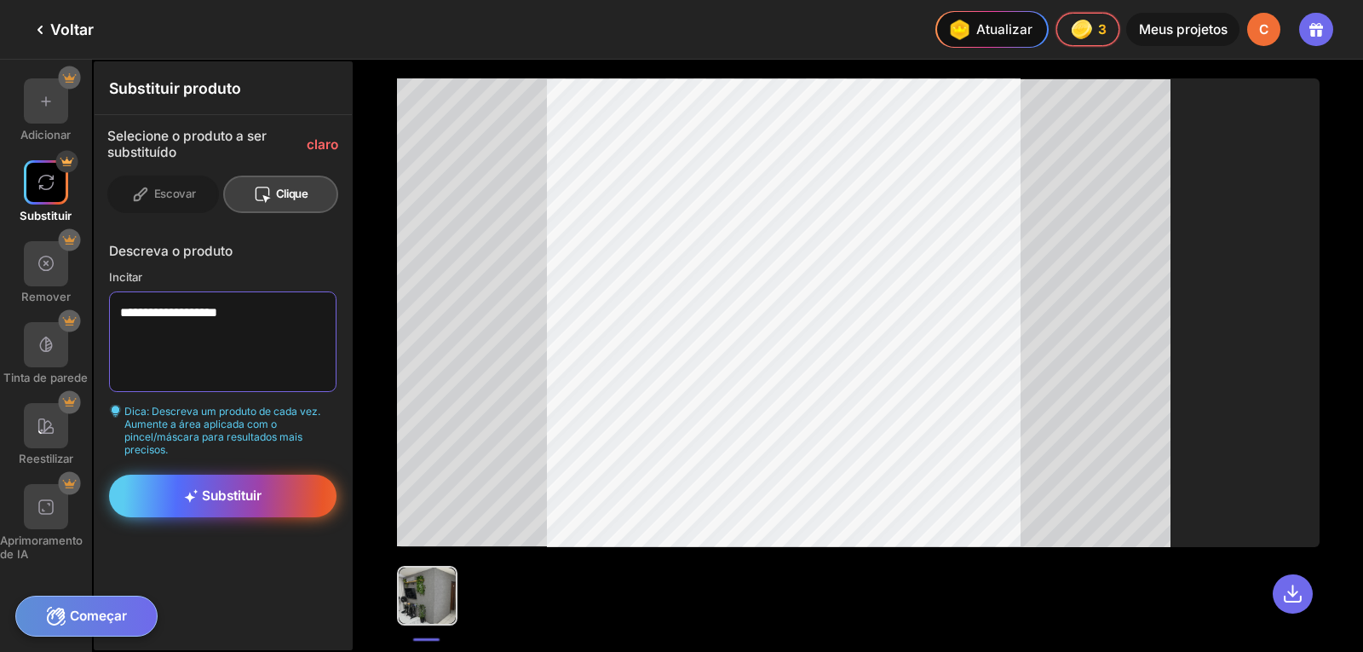
type textarea "**********"
click at [247, 485] on div "Substituir" at bounding box center [223, 496] width 228 height 43
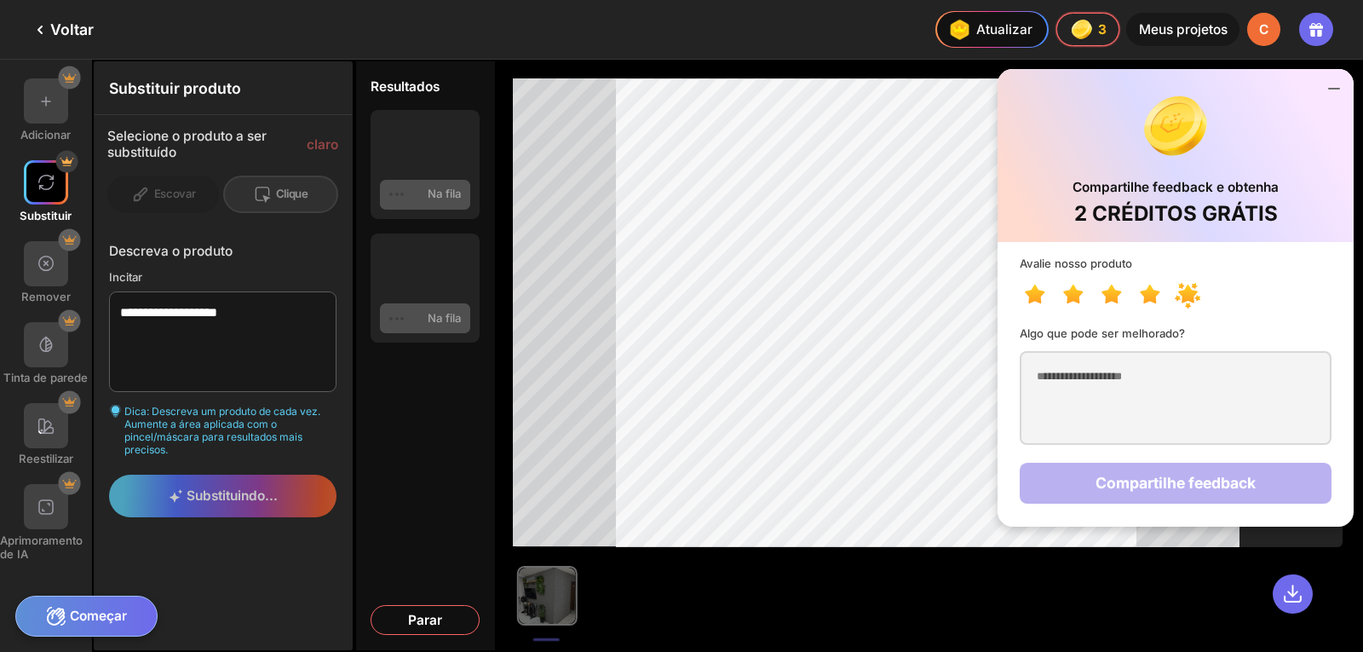
click at [1194, 296] on icon at bounding box center [1189, 294] width 20 height 19
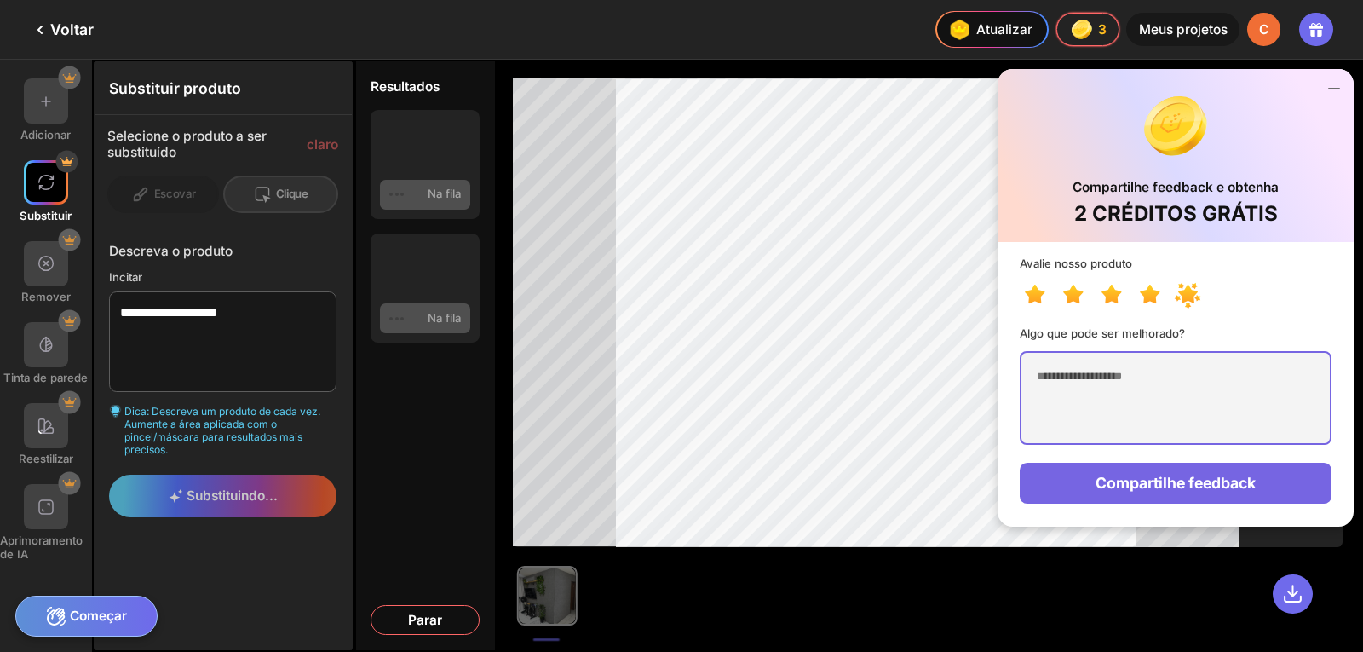
click at [1196, 399] on textarea at bounding box center [1175, 398] width 311 height 94
type textarea "*"
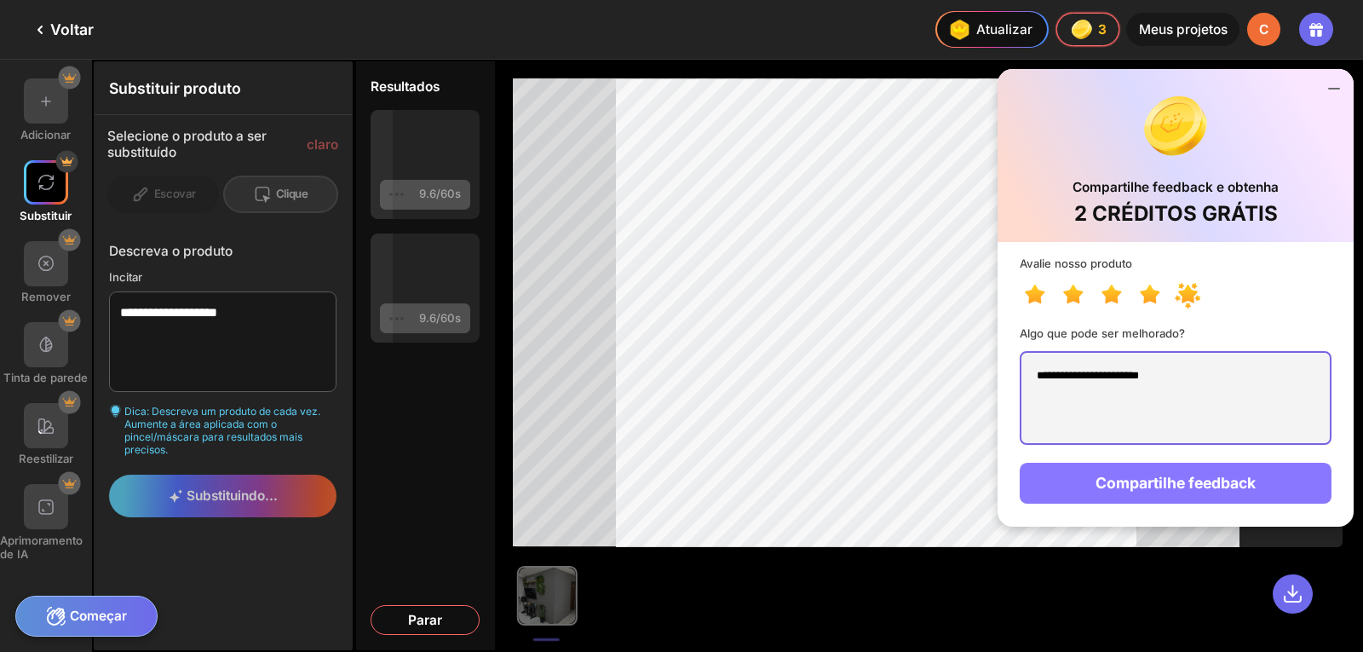
type textarea "**********"
click at [1203, 480] on font "Compartilhe feedback" at bounding box center [1176, 483] width 160 height 18
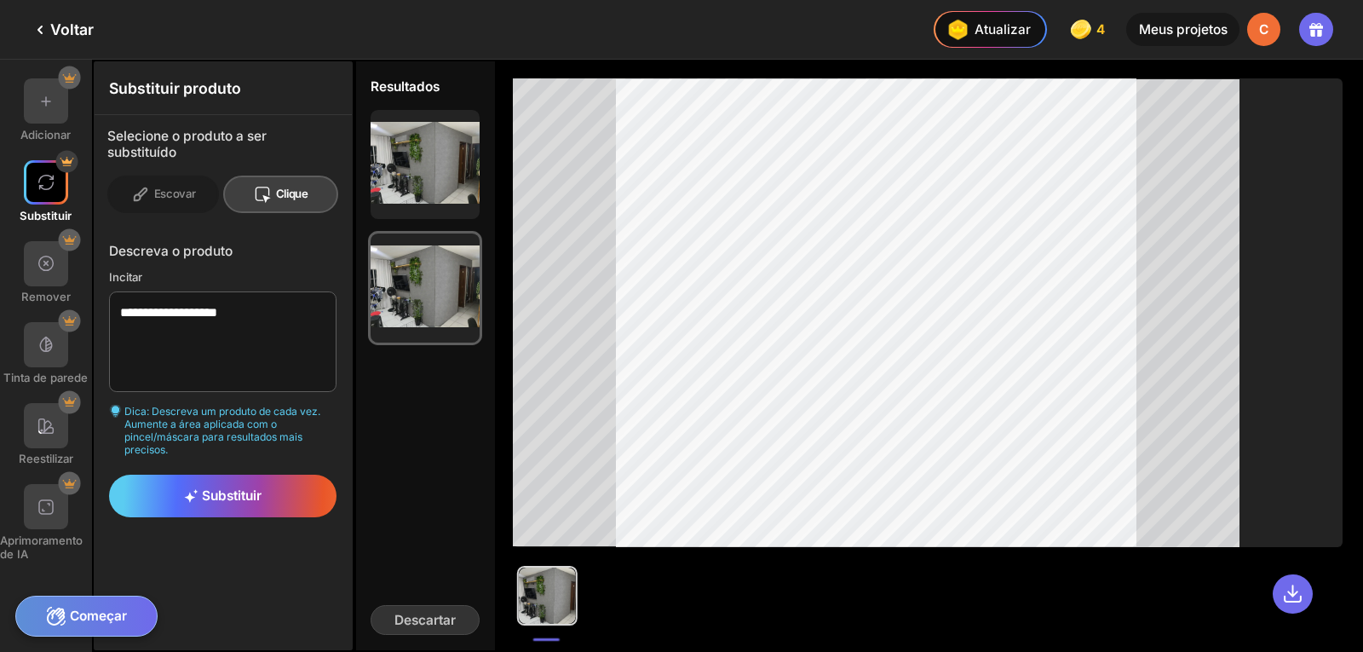
drag, startPoint x: 138, startPoint y: 427, endPoint x: 225, endPoint y: 429, distance: 87.0
click at [225, 429] on font "Dica: Descreva um produto de cada vez. Aumente a área aplicada com o pincel/más…" at bounding box center [222, 430] width 196 height 51
click at [272, 190] on div at bounding box center [264, 194] width 22 height 19
click at [197, 331] on textarea "**********" at bounding box center [223, 341] width 228 height 101
click at [281, 183] on div "Clique" at bounding box center [281, 194] width 116 height 37
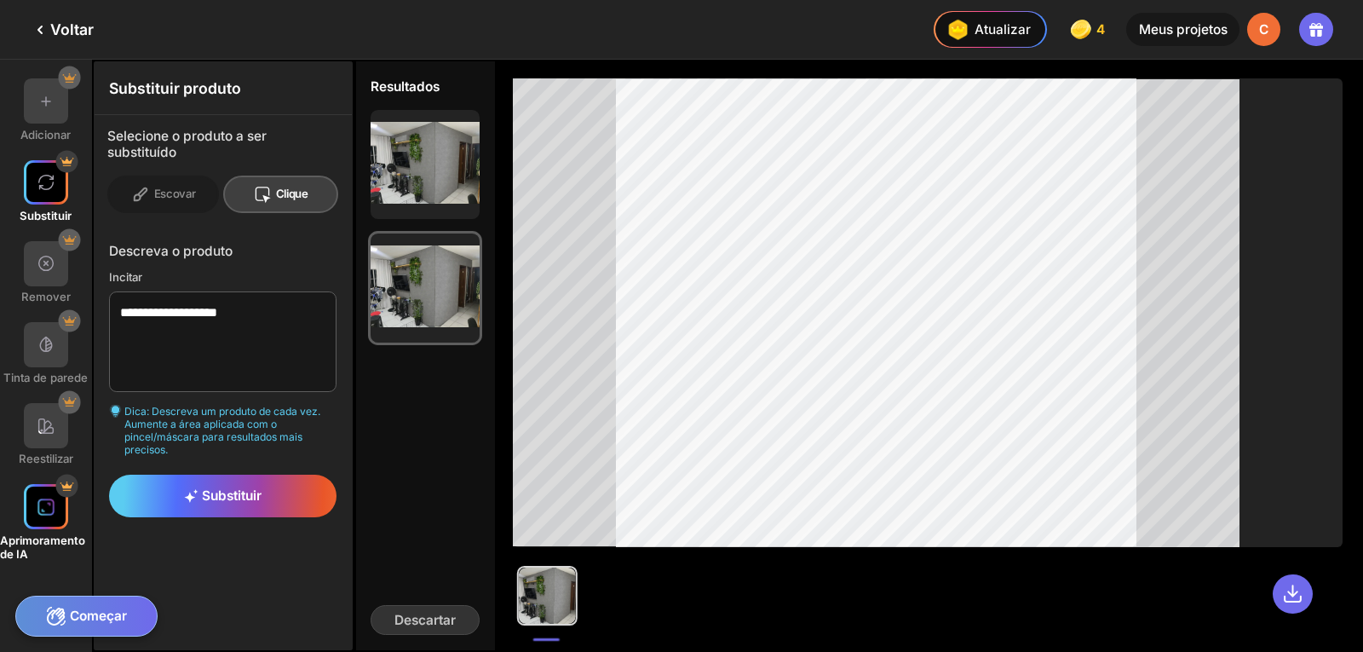
click at [48, 509] on img at bounding box center [46, 507] width 19 height 19
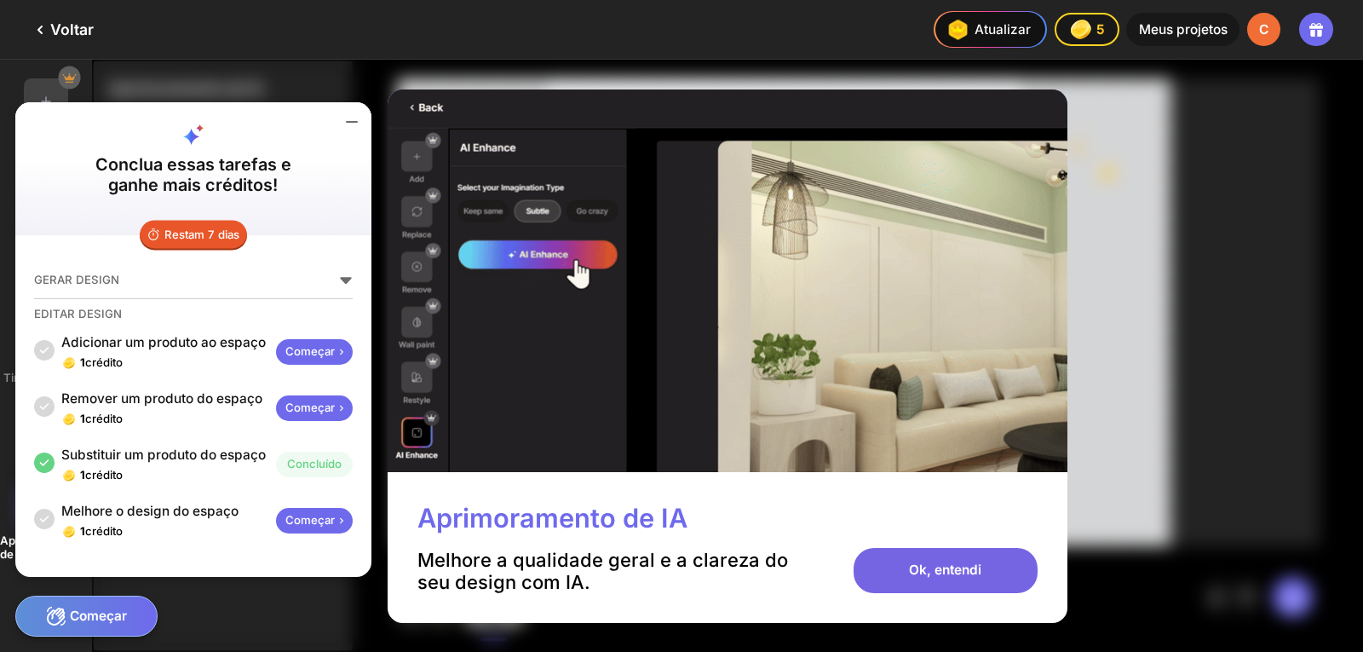
click at [934, 567] on font "Ok, entendi" at bounding box center [945, 570] width 72 height 16
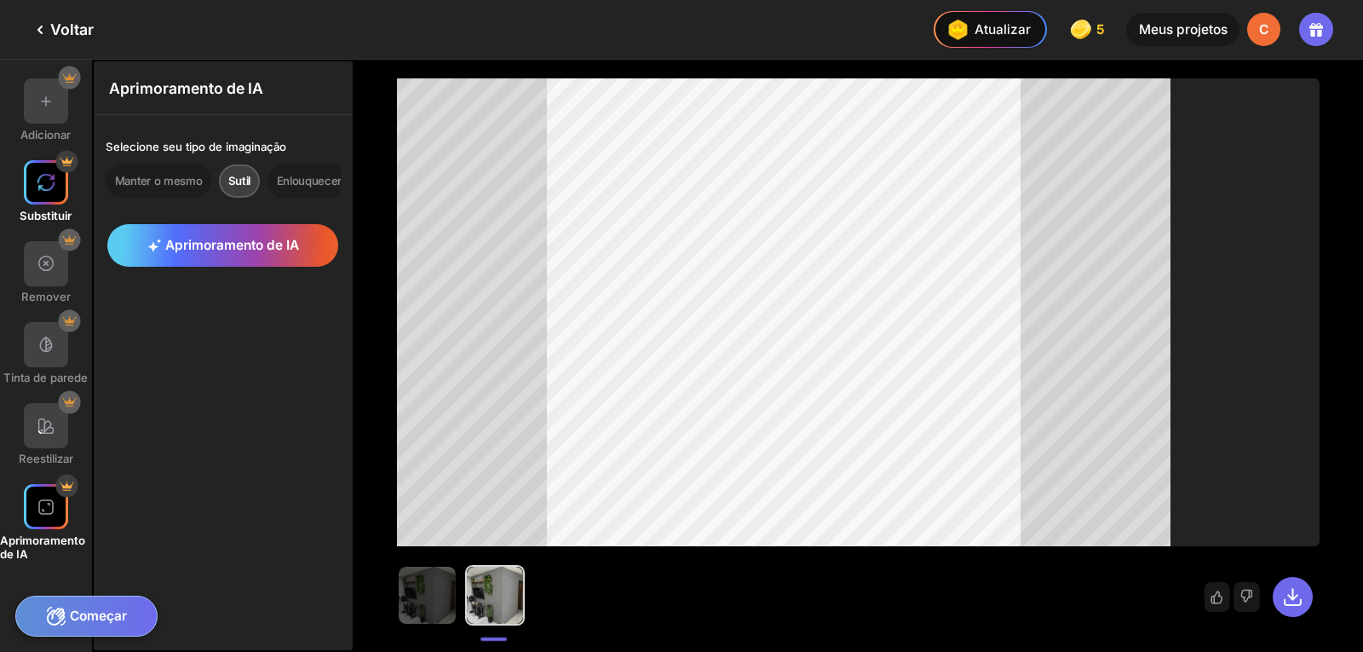
click at [33, 187] on div at bounding box center [46, 182] width 45 height 45
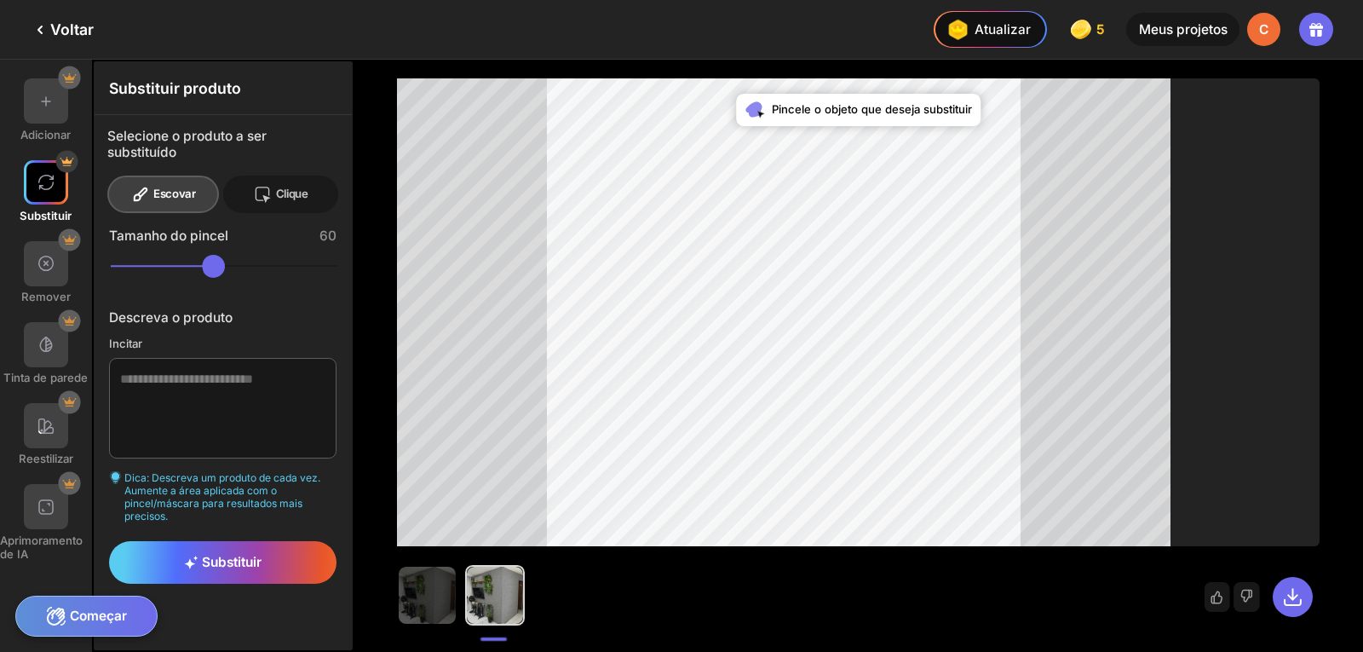
click at [286, 198] on font "Clique" at bounding box center [292, 194] width 32 height 14
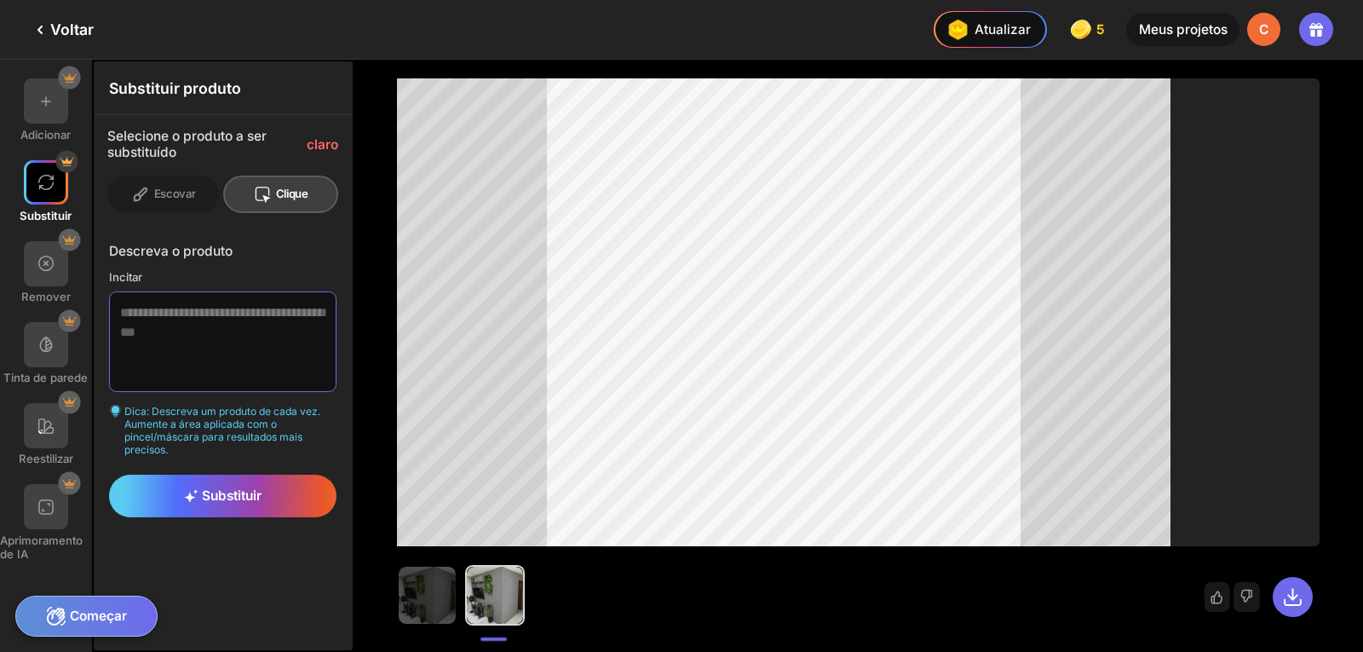
click at [232, 326] on textarea at bounding box center [223, 341] width 228 height 101
paste textarea "**********"
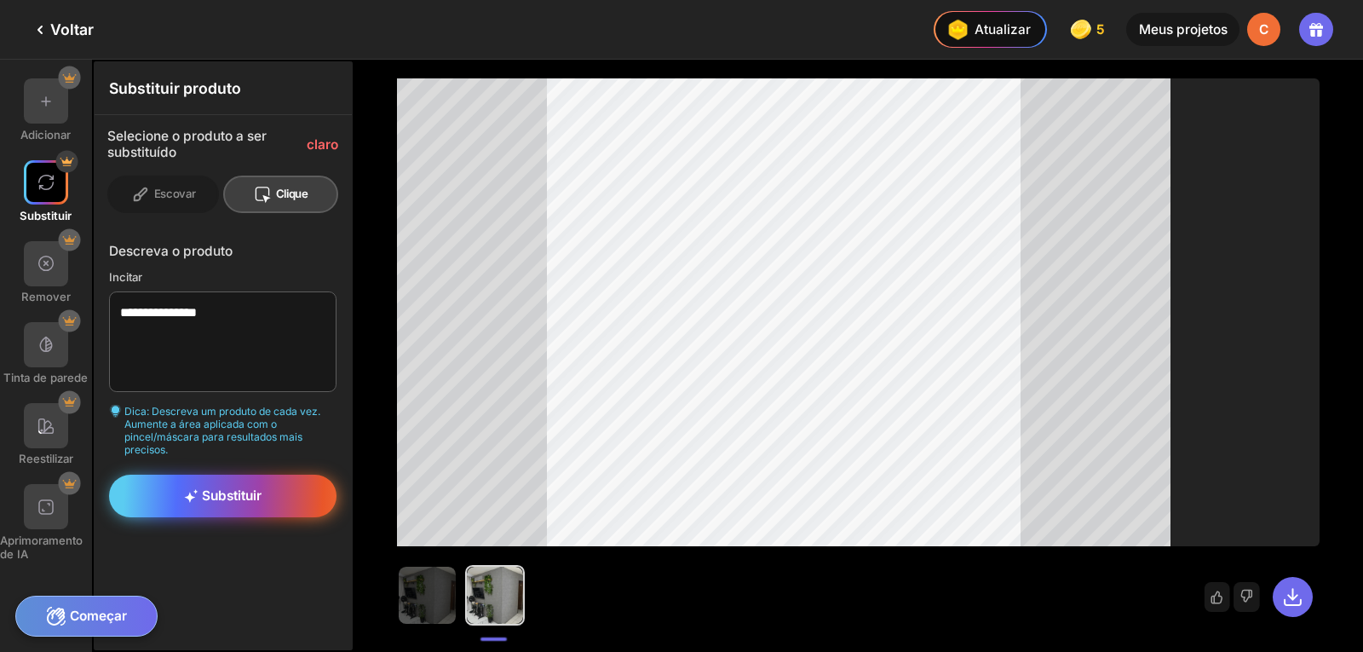
click at [251, 499] on font "Substituir" at bounding box center [232, 495] width 60 height 16
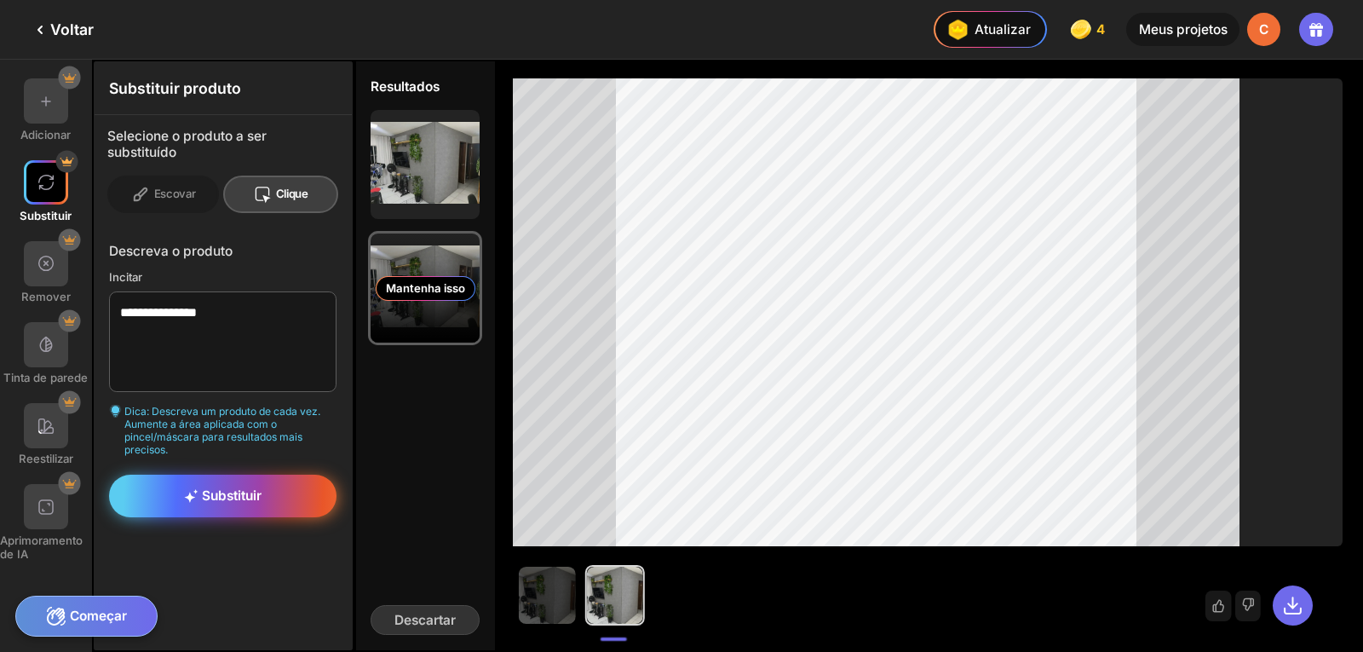
click at [421, 262] on div "Mantenha isso" at bounding box center [425, 287] width 109 height 109
click at [225, 340] on textarea "**********" at bounding box center [223, 341] width 228 height 101
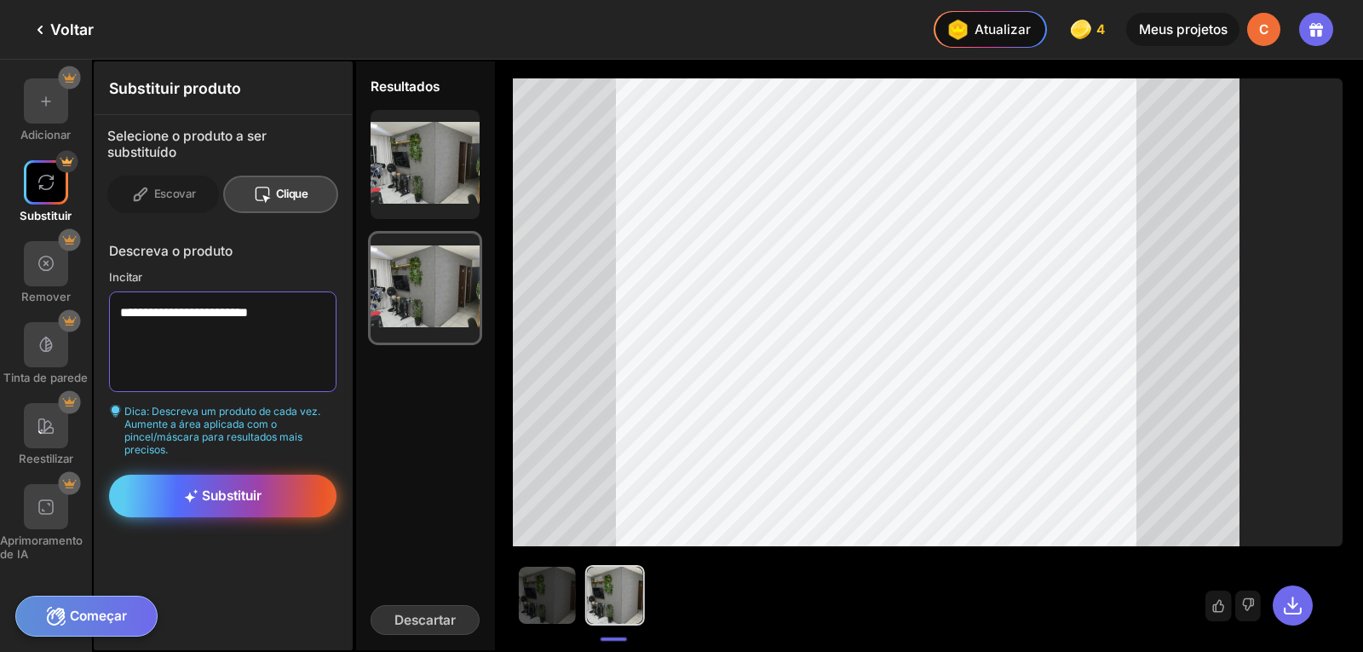
type textarea "**********"
click at [290, 507] on div "Substituir" at bounding box center [223, 496] width 228 height 43
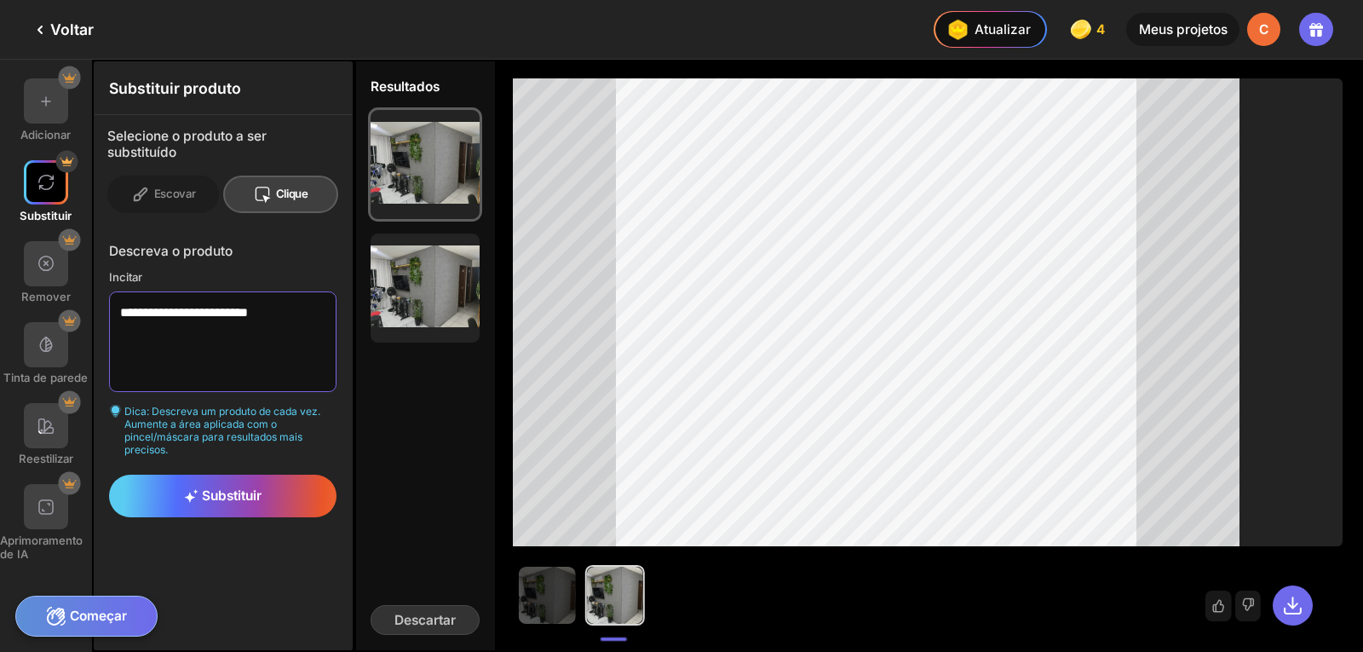
click at [222, 324] on textarea "**********" at bounding box center [223, 341] width 228 height 101
click at [45, 179] on img at bounding box center [46, 182] width 19 height 19
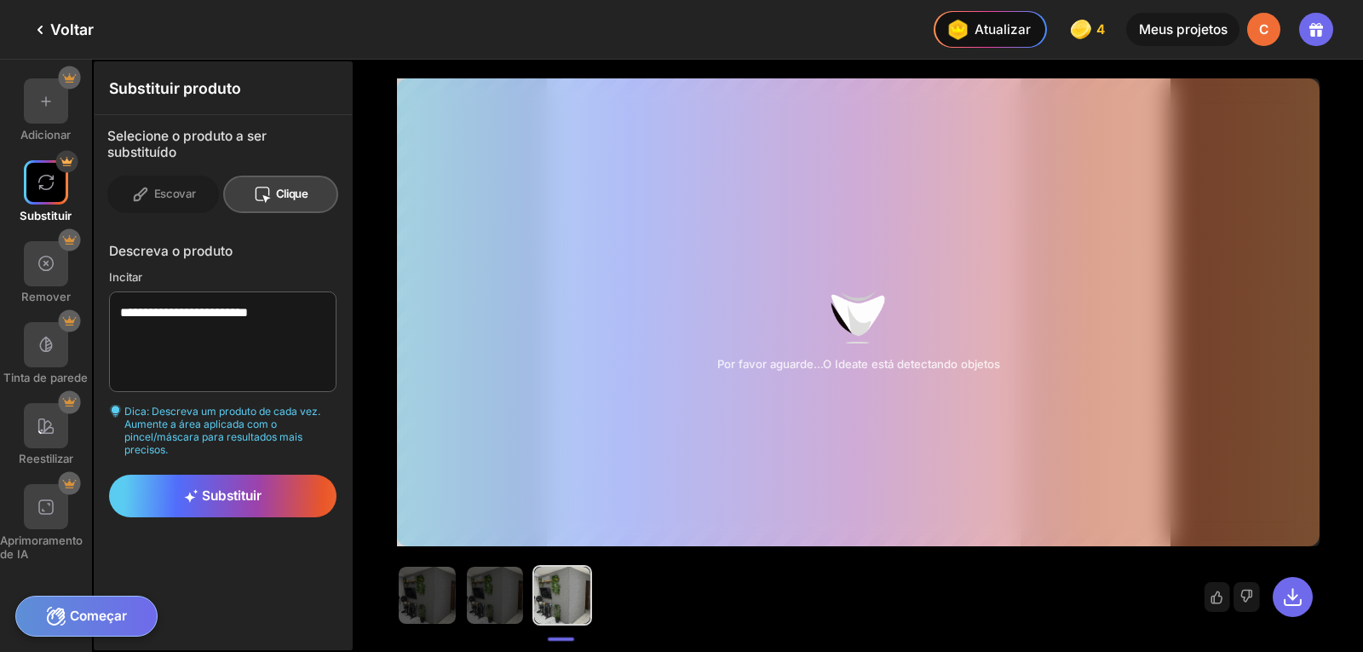
click at [254, 270] on div "Incitar" at bounding box center [223, 277] width 228 height 14
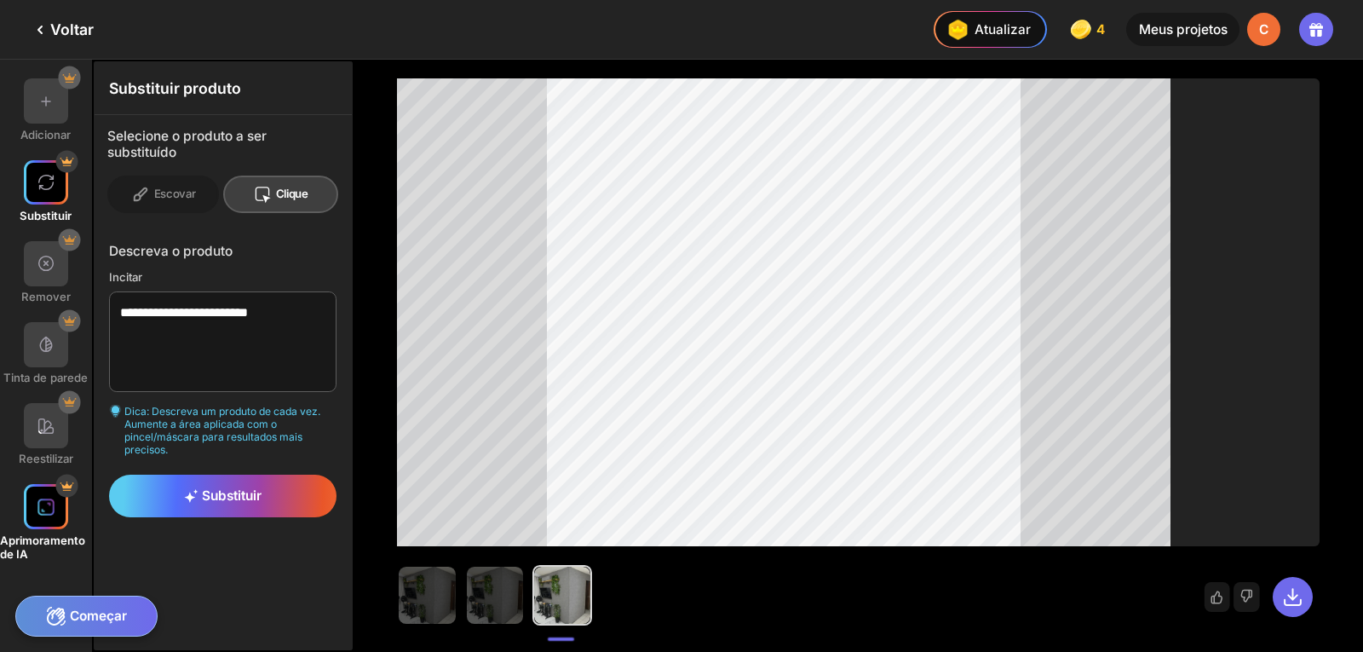
click at [51, 493] on div at bounding box center [46, 506] width 45 height 45
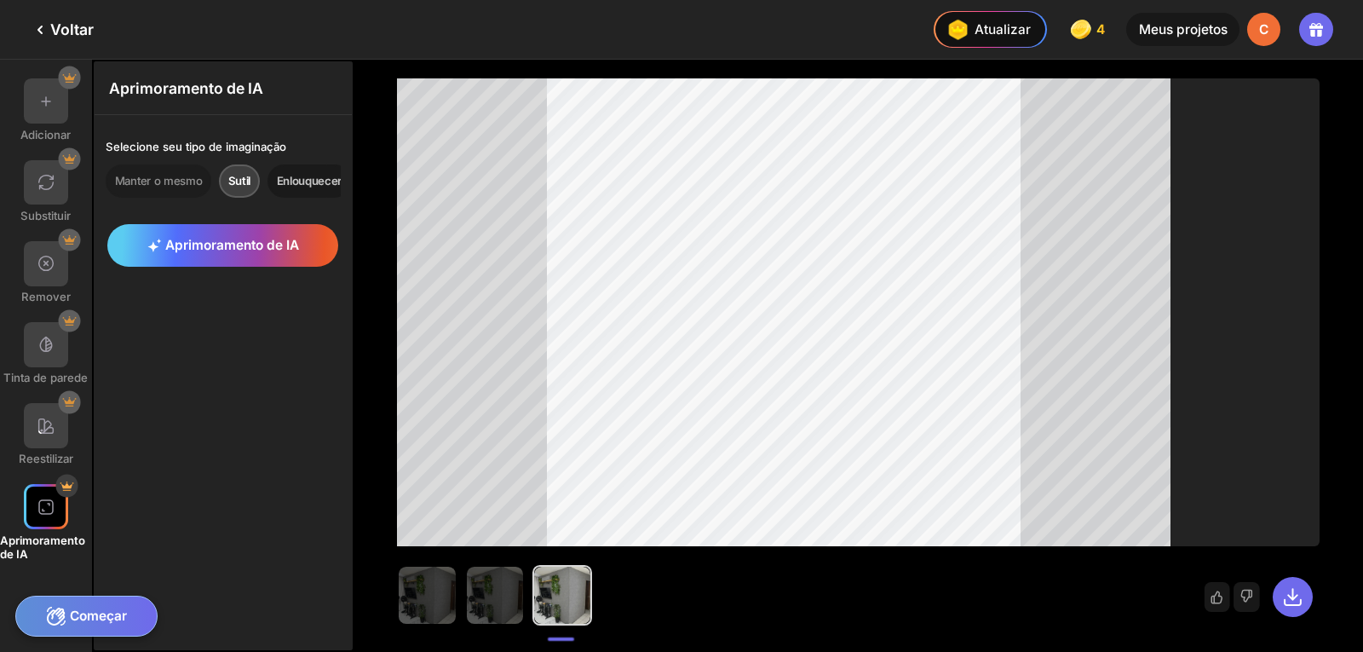
click at [300, 182] on font "Enlouquecer" at bounding box center [309, 181] width 65 height 14
drag, startPoint x: 323, startPoint y: 182, endPoint x: 265, endPoint y: 182, distance: 57.9
click at [265, 182] on div "Manter o mesmo Sutil Enlouquecer" at bounding box center [223, 180] width 235 height 33
click at [245, 182] on font "Sutil" at bounding box center [239, 181] width 22 height 14
click at [245, 239] on font "Aprimoramento de IA" at bounding box center [232, 245] width 134 height 16
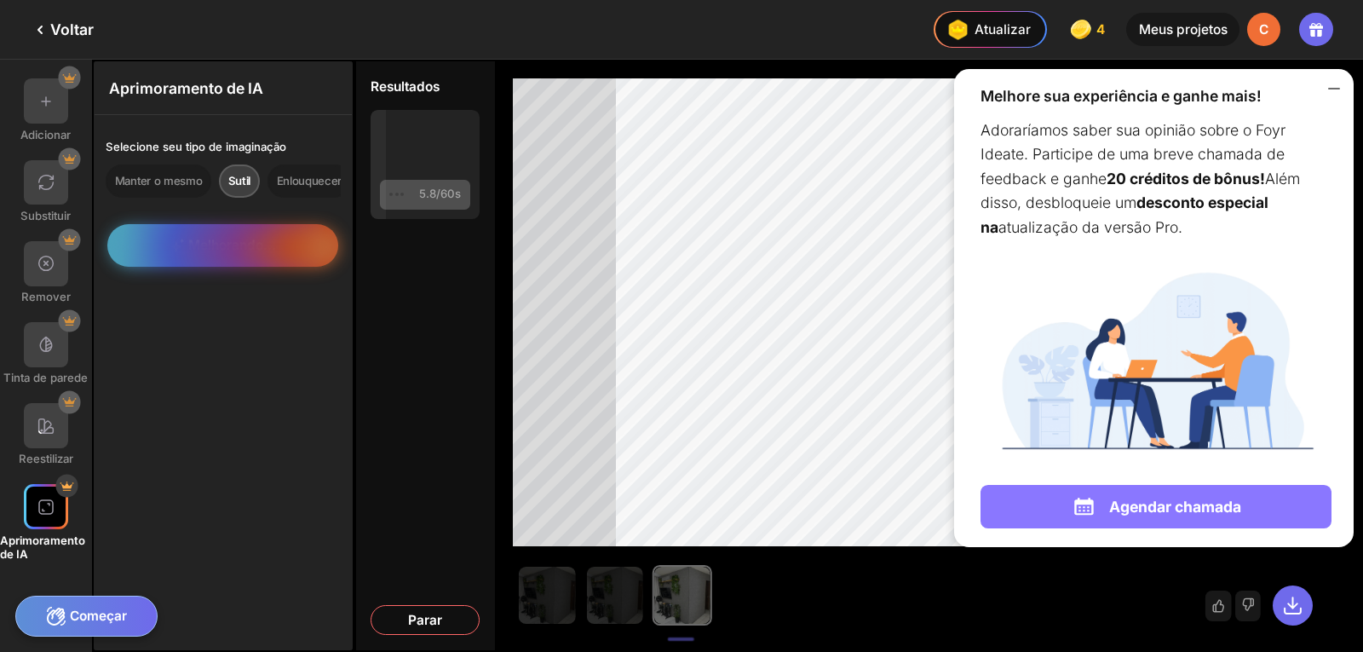
click at [1170, 508] on font "Agendar chamada" at bounding box center [1176, 507] width 132 height 18
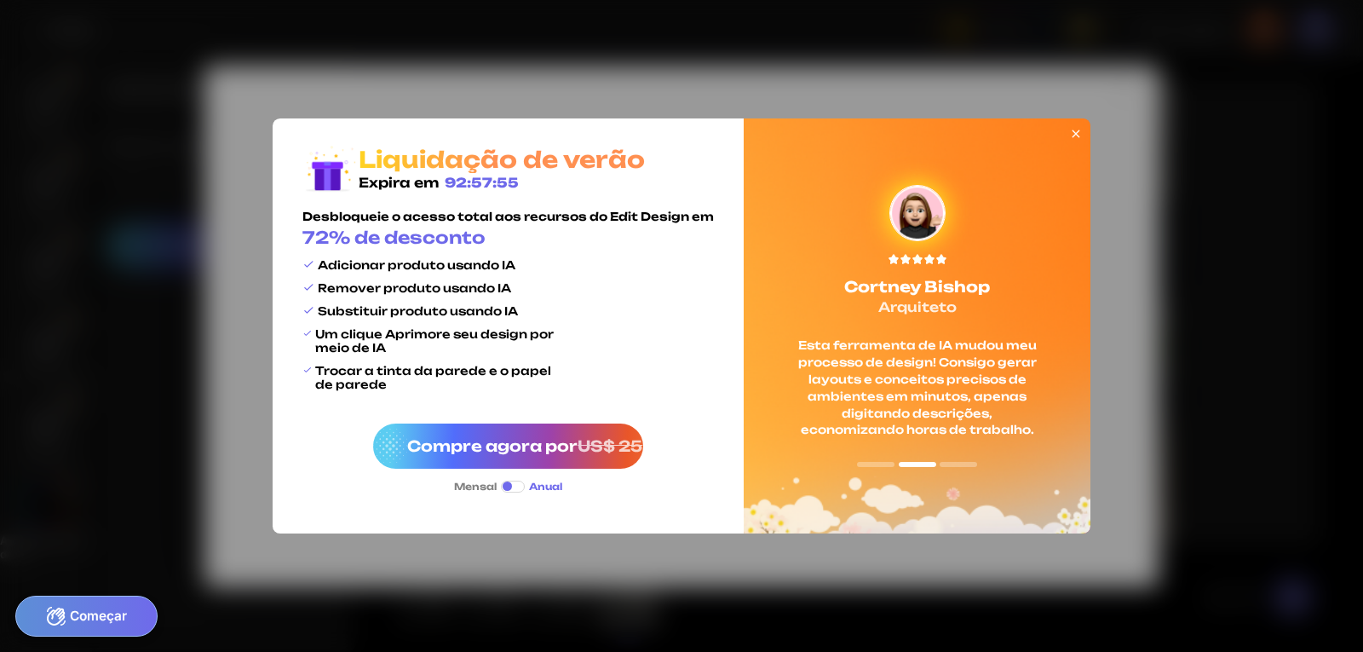
click at [1074, 132] on icon at bounding box center [1077, 134] width 8 height 8
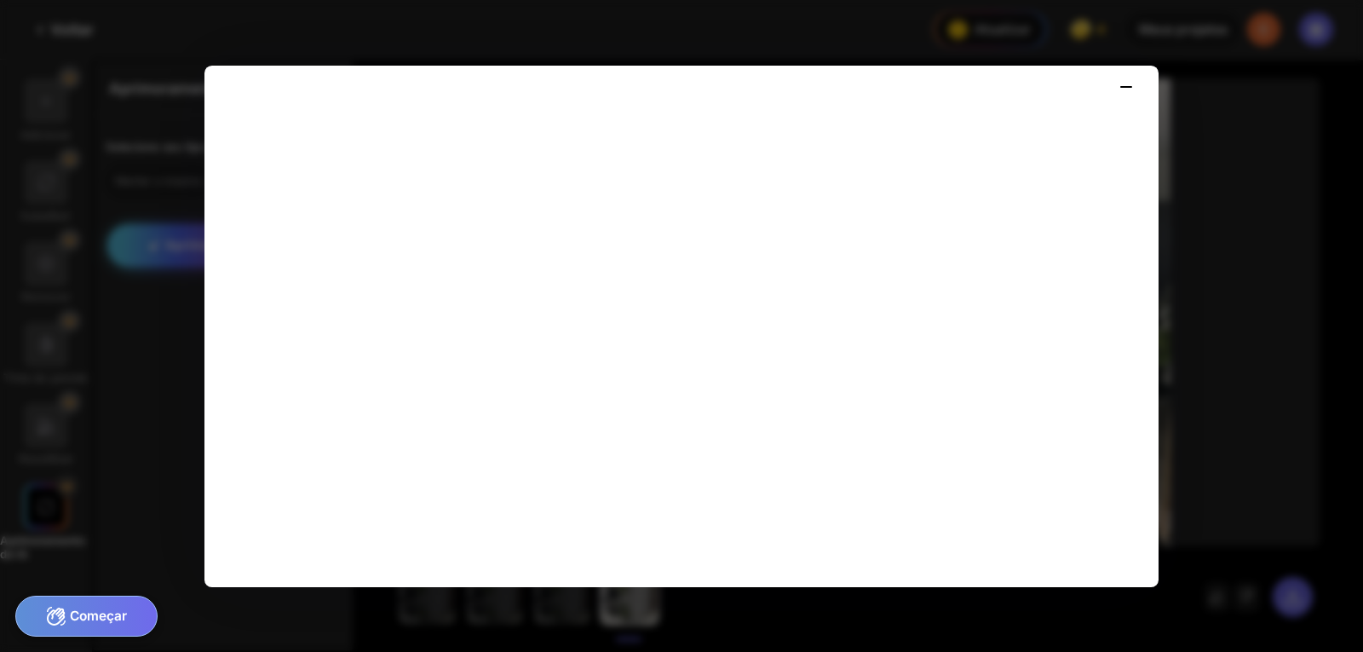
click at [1127, 84] on icon at bounding box center [1126, 87] width 20 height 20
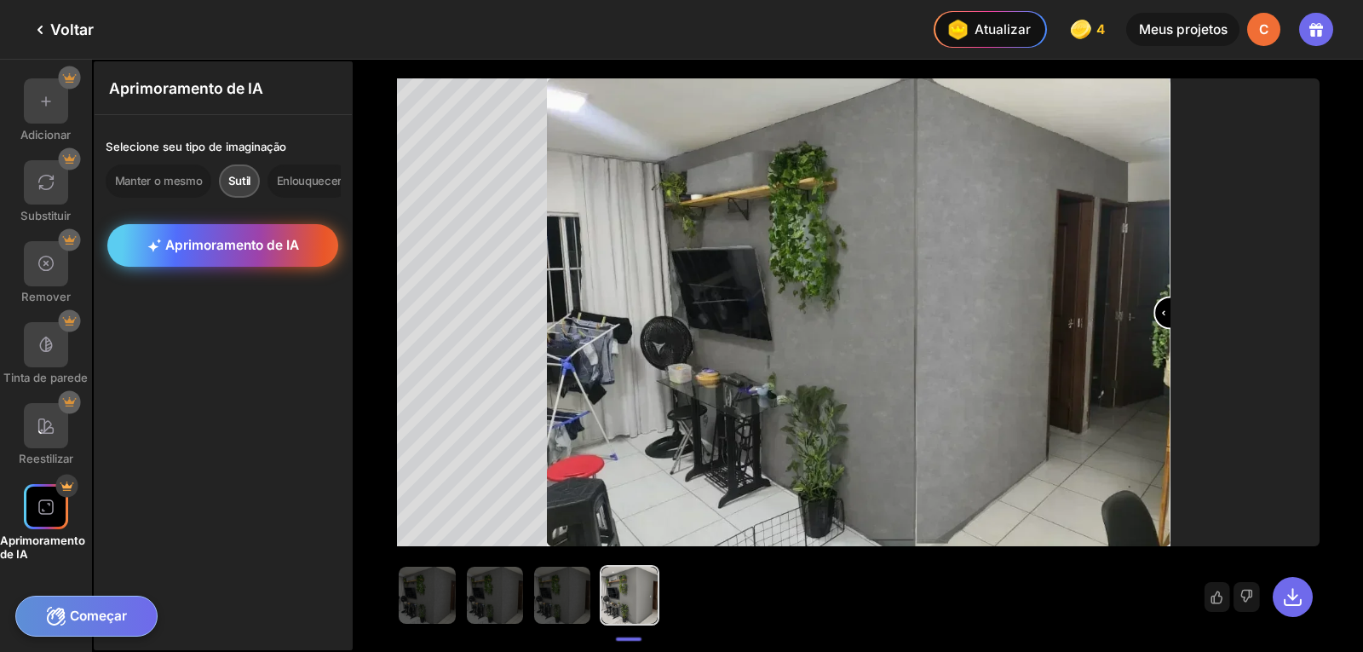
drag, startPoint x: 867, startPoint y: 317, endPoint x: 1311, endPoint y: 333, distance: 445.1
type input "***"
click at [1169, 333] on input "range" at bounding box center [859, 314] width 620 height 468
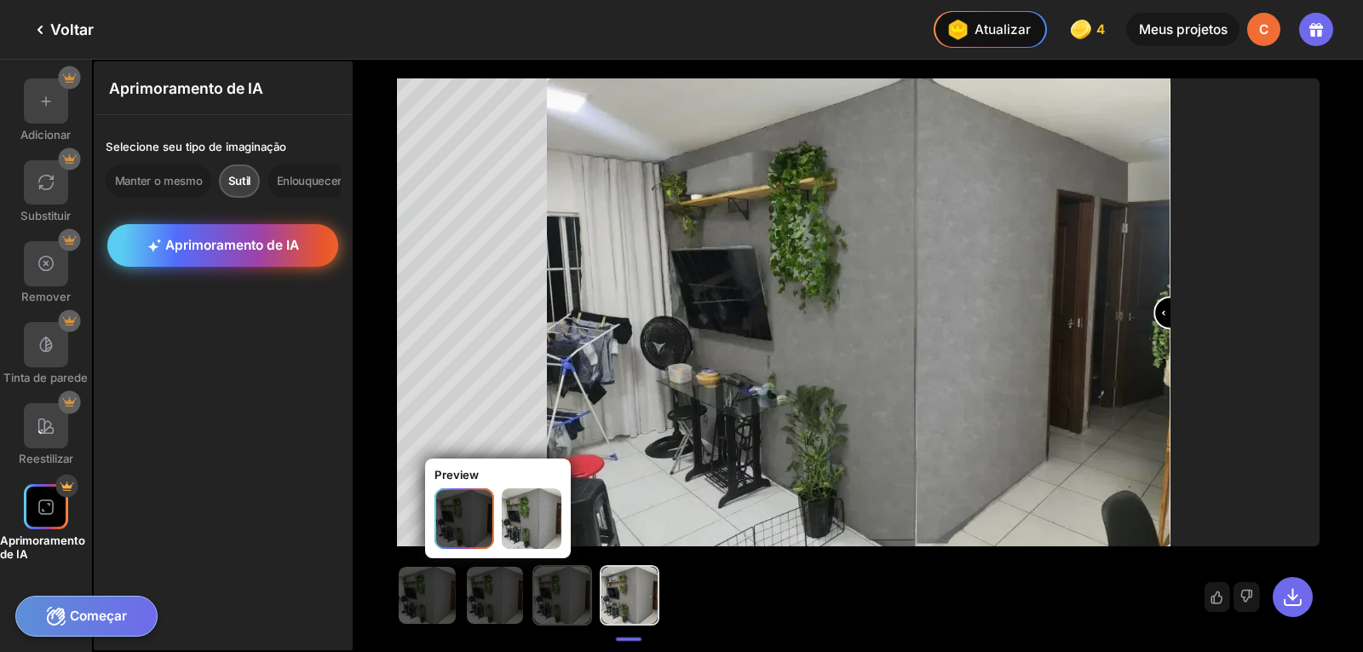
click at [553, 602] on img at bounding box center [562, 595] width 56 height 56
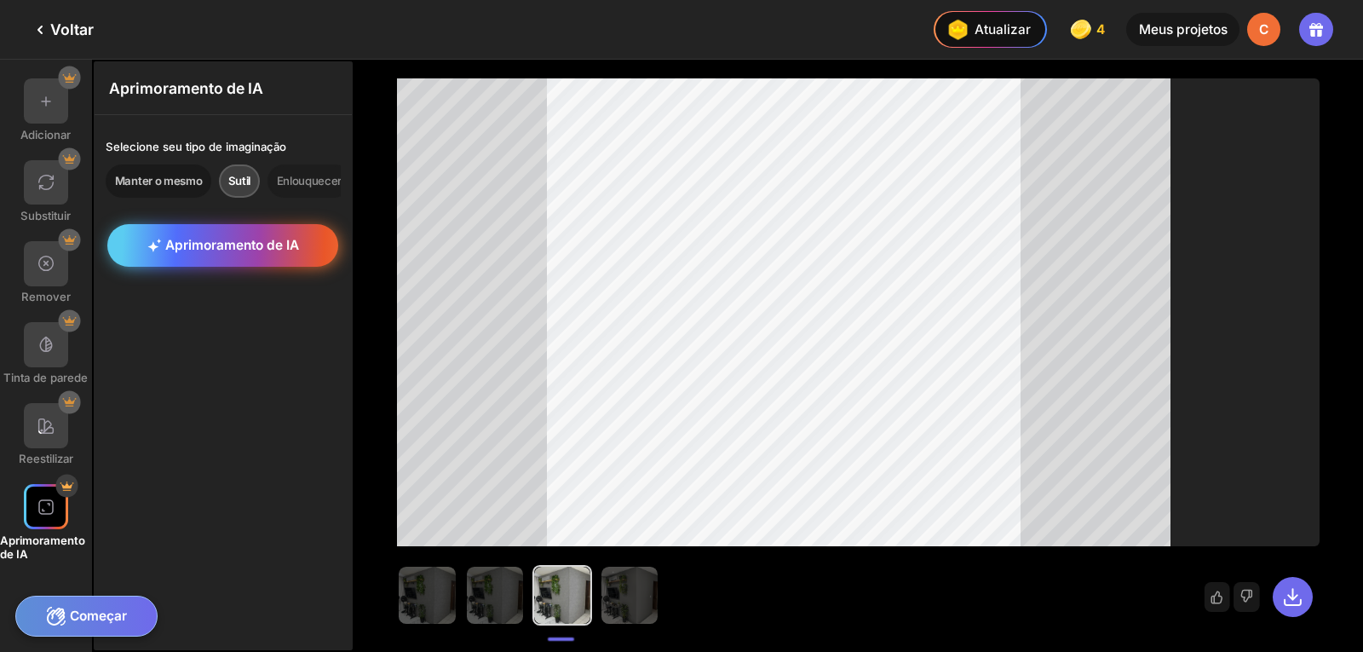
click at [160, 175] on font "Manter o mesmo" at bounding box center [159, 181] width 88 height 14
